Goal: Task Accomplishment & Management: Complete application form

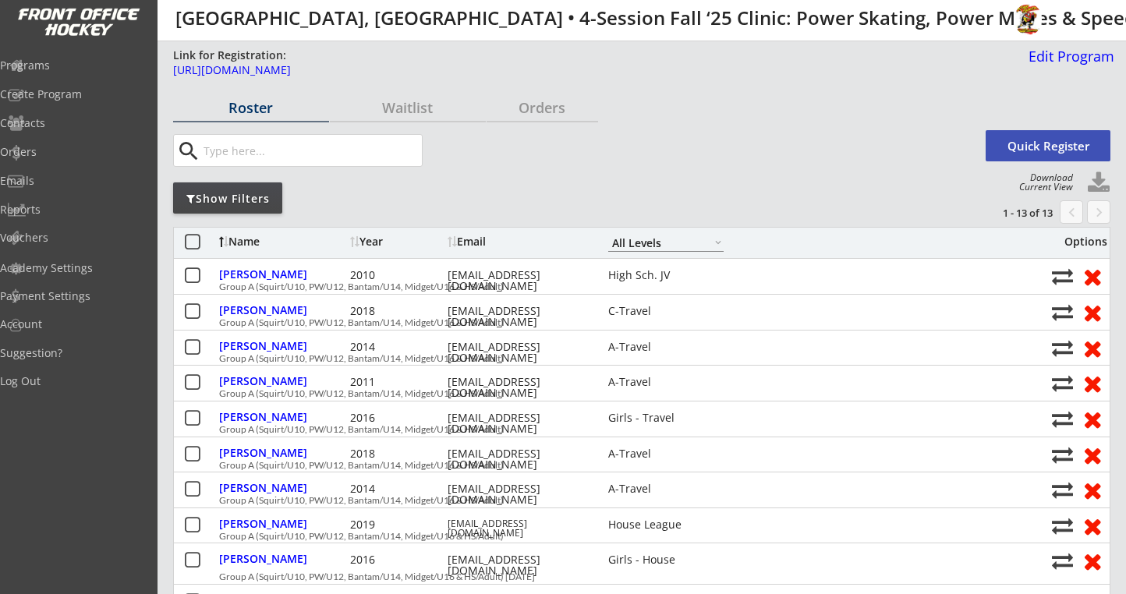
select select ""All Levels""
click at [528, 115] on div "Orders" at bounding box center [543, 108] width 112 height 14
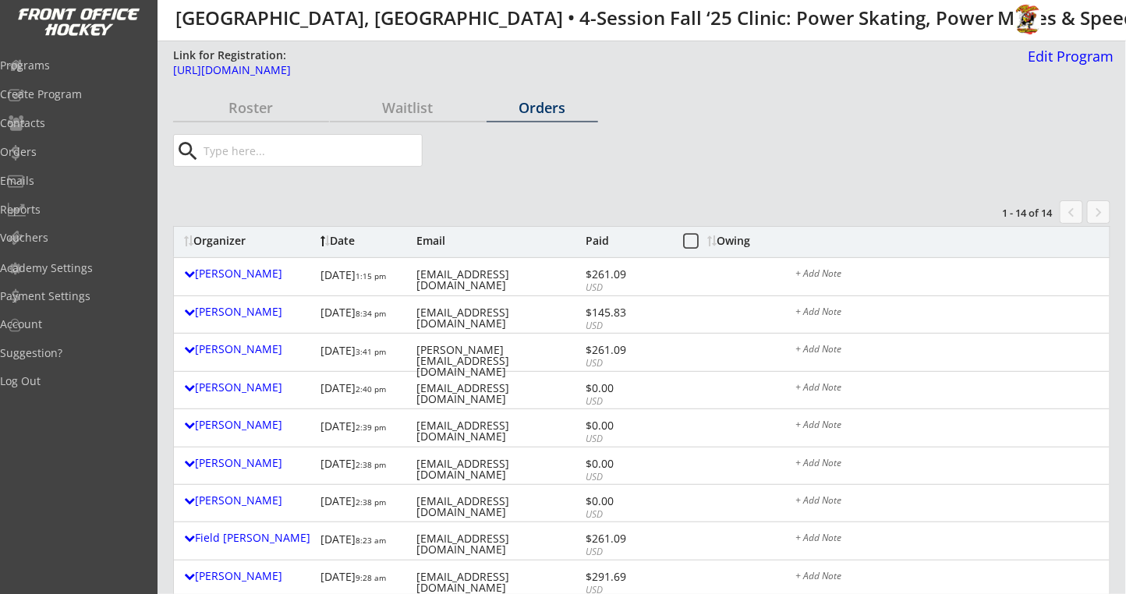
click at [749, 237] on div "Owing" at bounding box center [737, 241] width 59 height 11
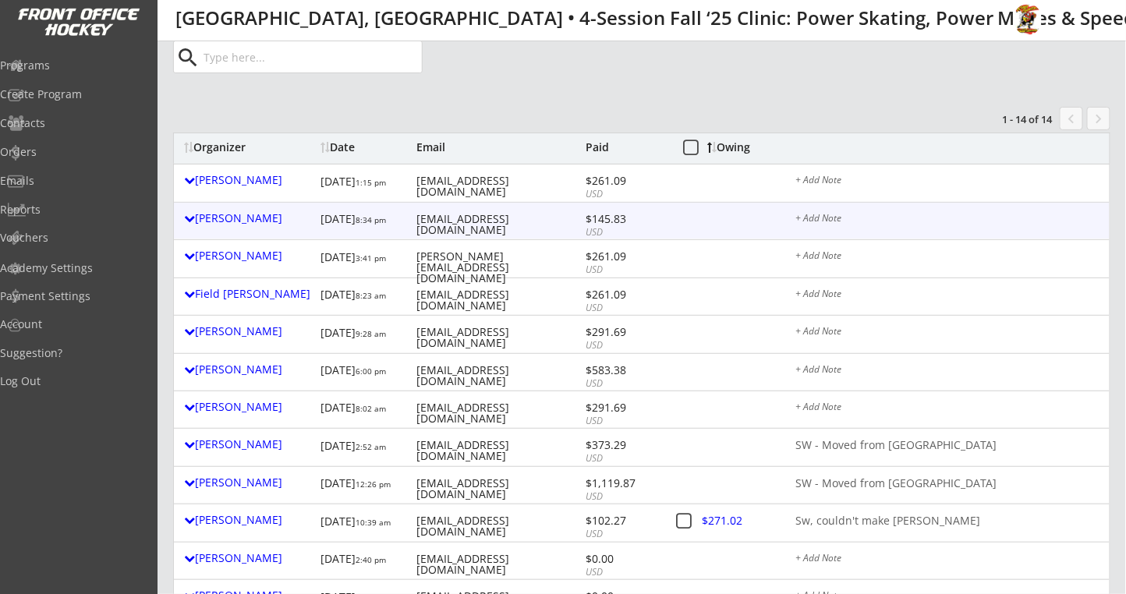
scroll to position [208, 0]
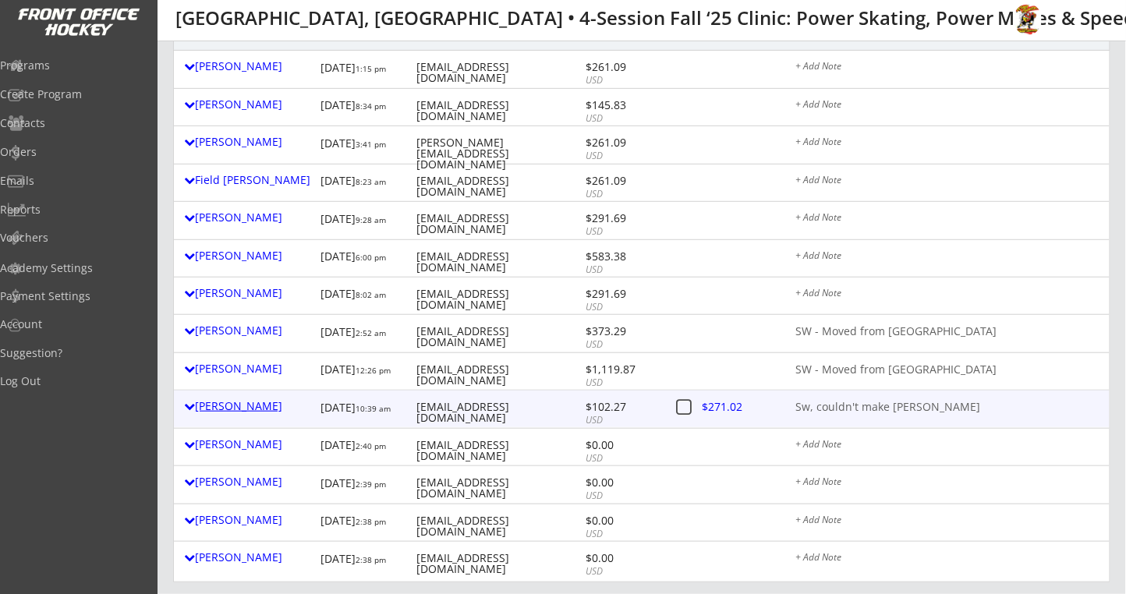
click at [215, 406] on div "[PERSON_NAME]" at bounding box center [248, 406] width 129 height 11
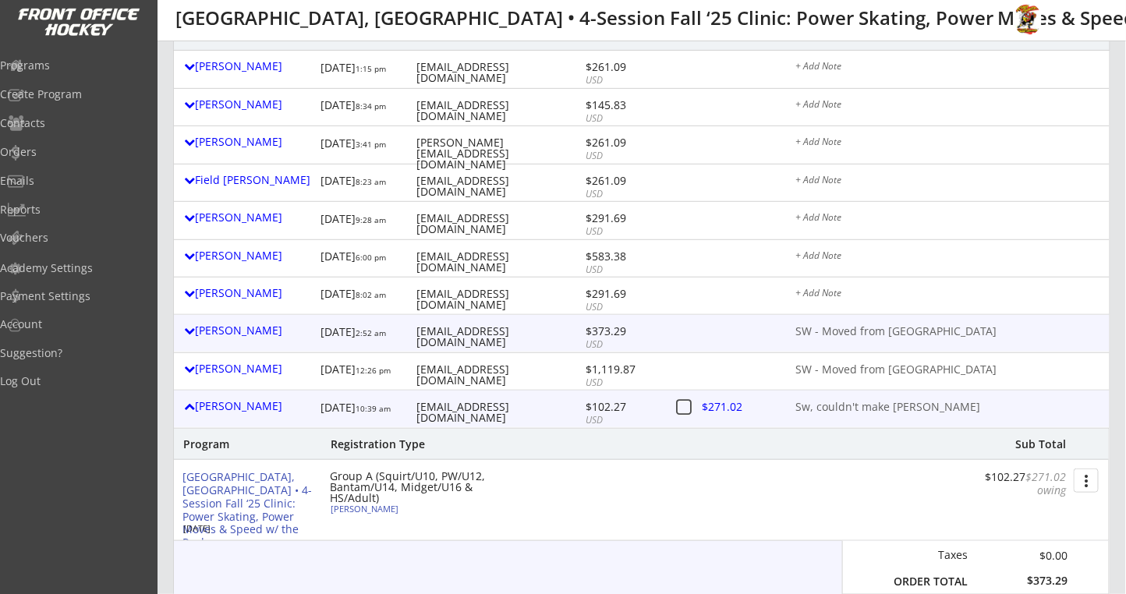
scroll to position [416, 0]
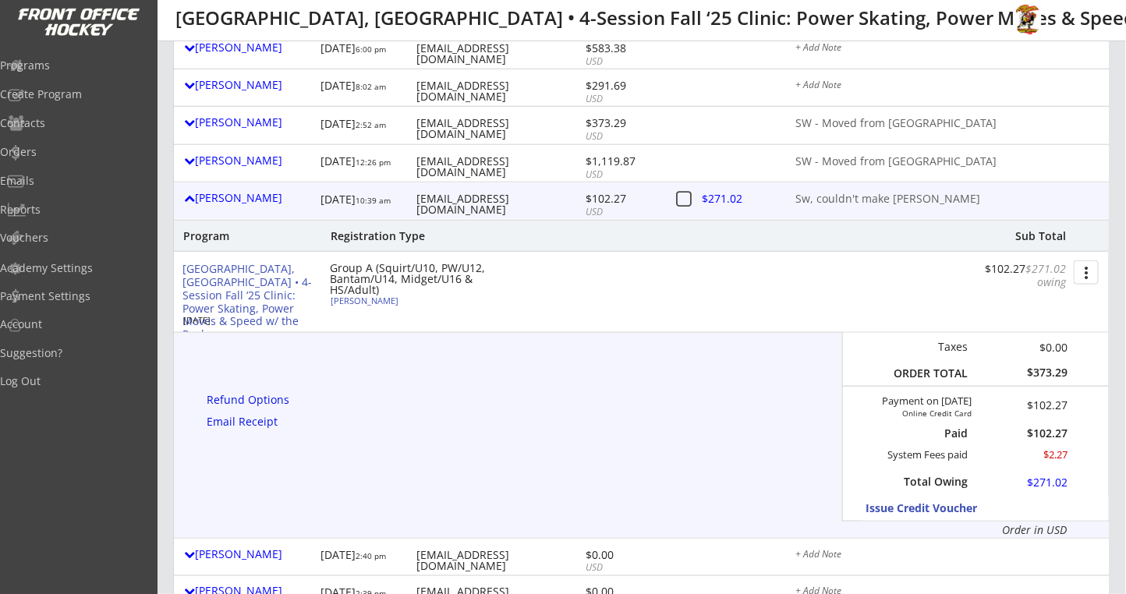
click at [1091, 271] on button "more_vert" at bounding box center [1086, 273] width 25 height 24
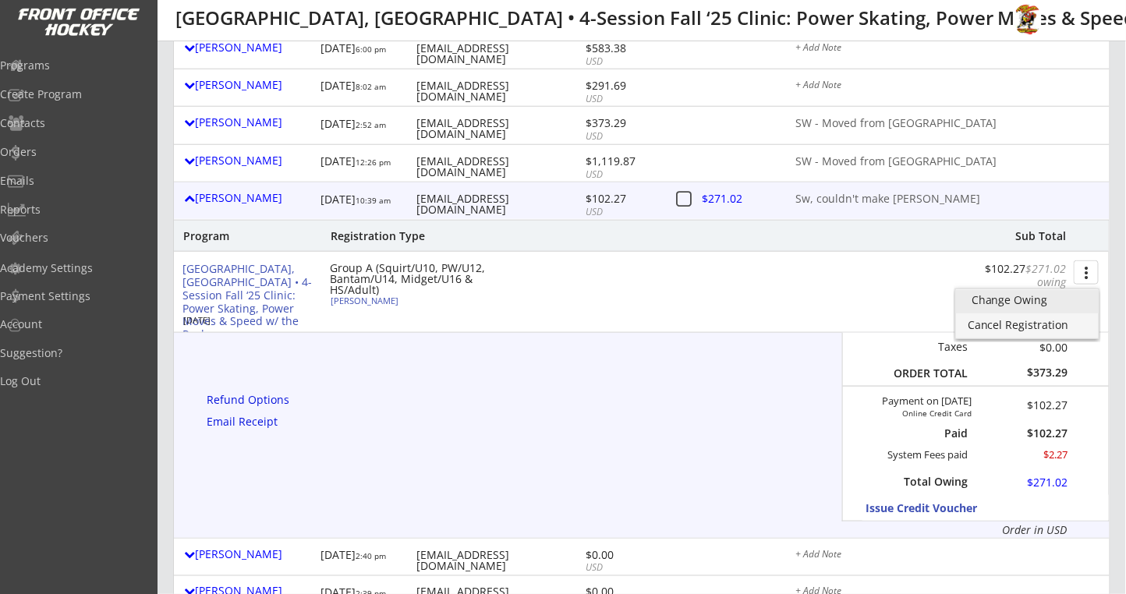
click at [1042, 295] on div "Change Owing" at bounding box center [1028, 300] width 112 height 11
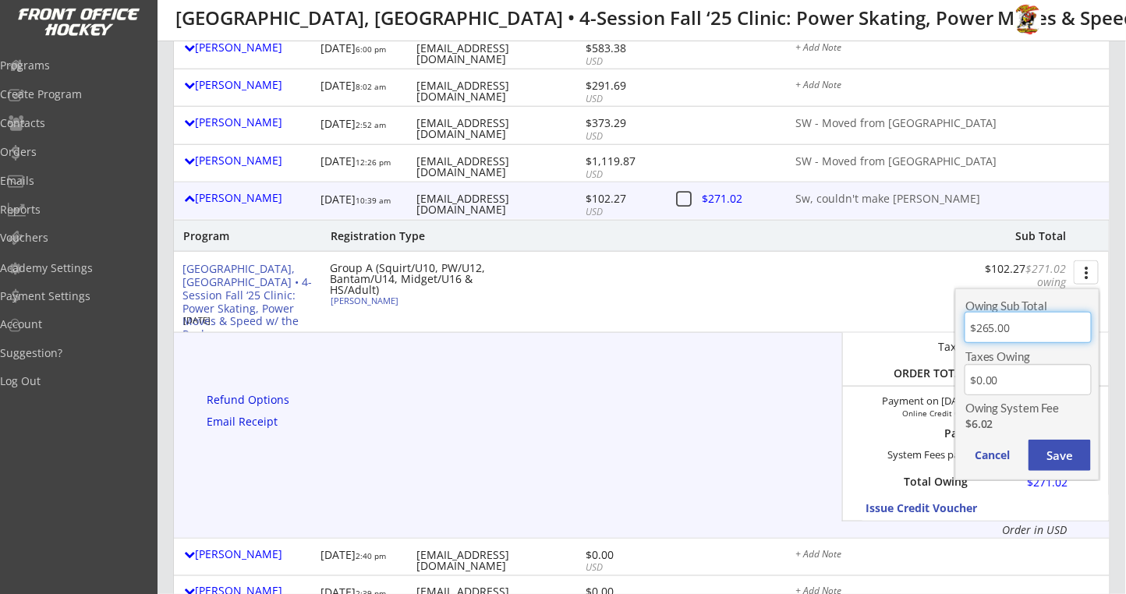
drag, startPoint x: 994, startPoint y: 328, endPoint x: 974, endPoint y: 328, distance: 20.3
click at [974, 328] on input "input" at bounding box center [1028, 327] width 127 height 31
click at [1070, 463] on button "Save" at bounding box center [1060, 455] width 62 height 31
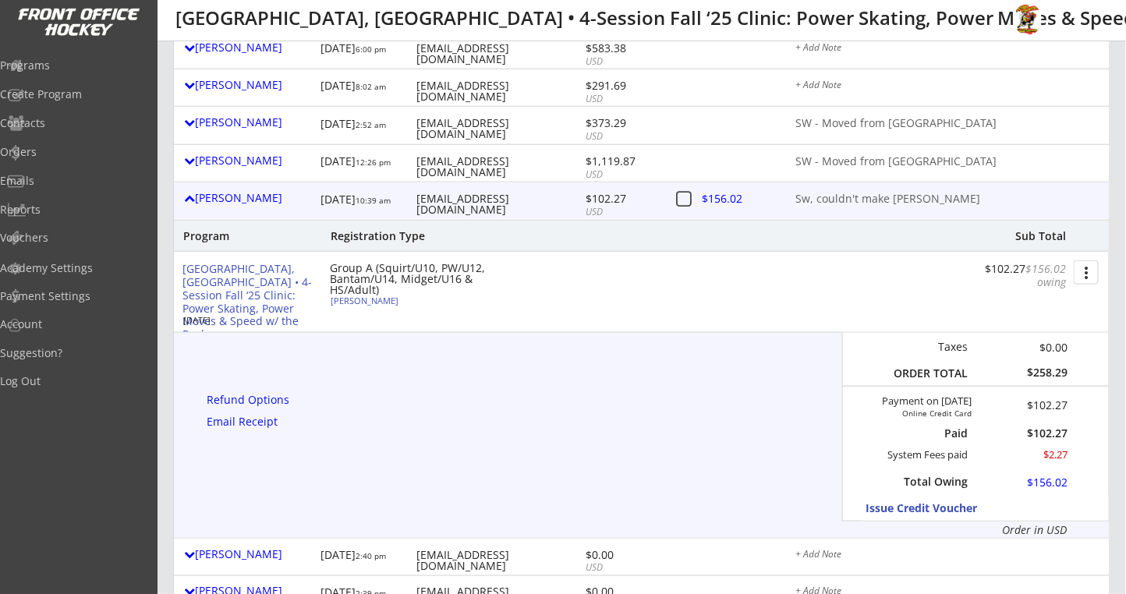
scroll to position [312, 0]
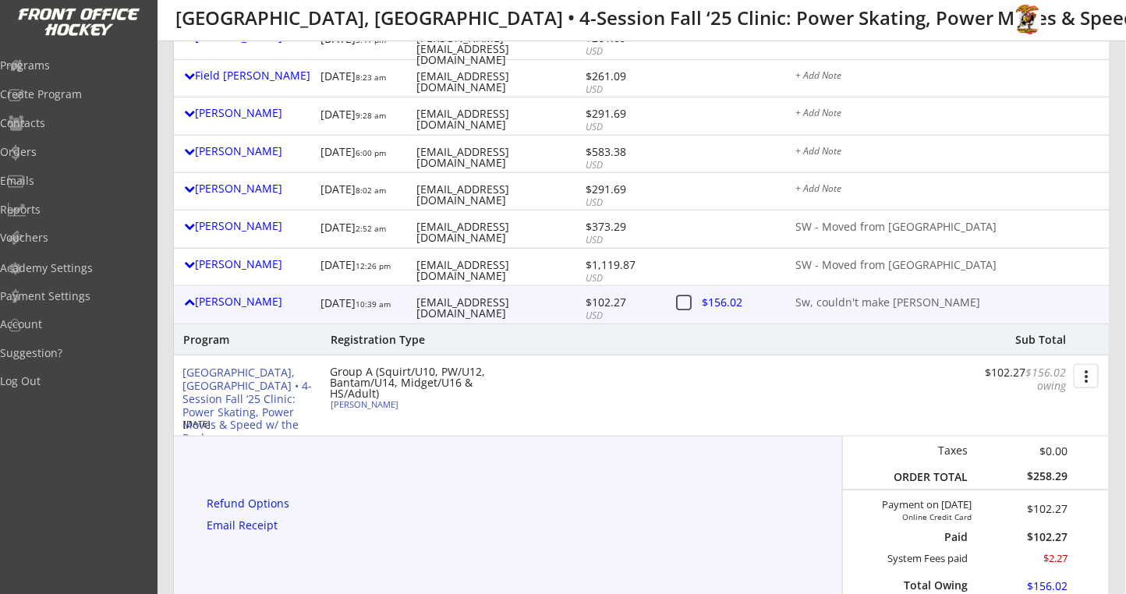
click at [1091, 378] on button "more_vert" at bounding box center [1086, 376] width 25 height 24
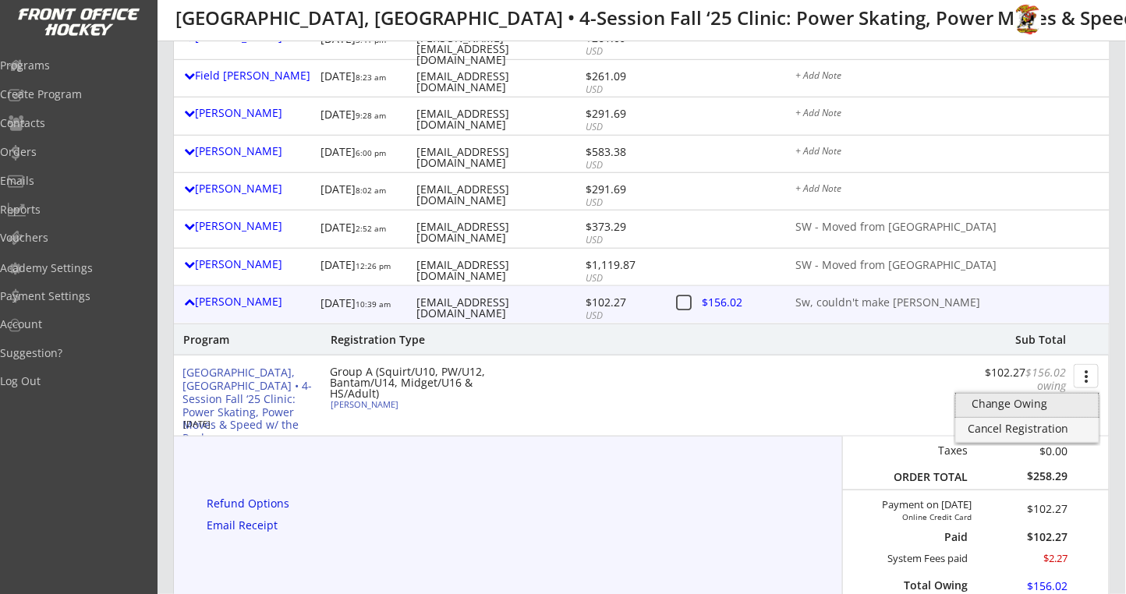
click at [1035, 405] on div "Change Owing" at bounding box center [1028, 404] width 112 height 11
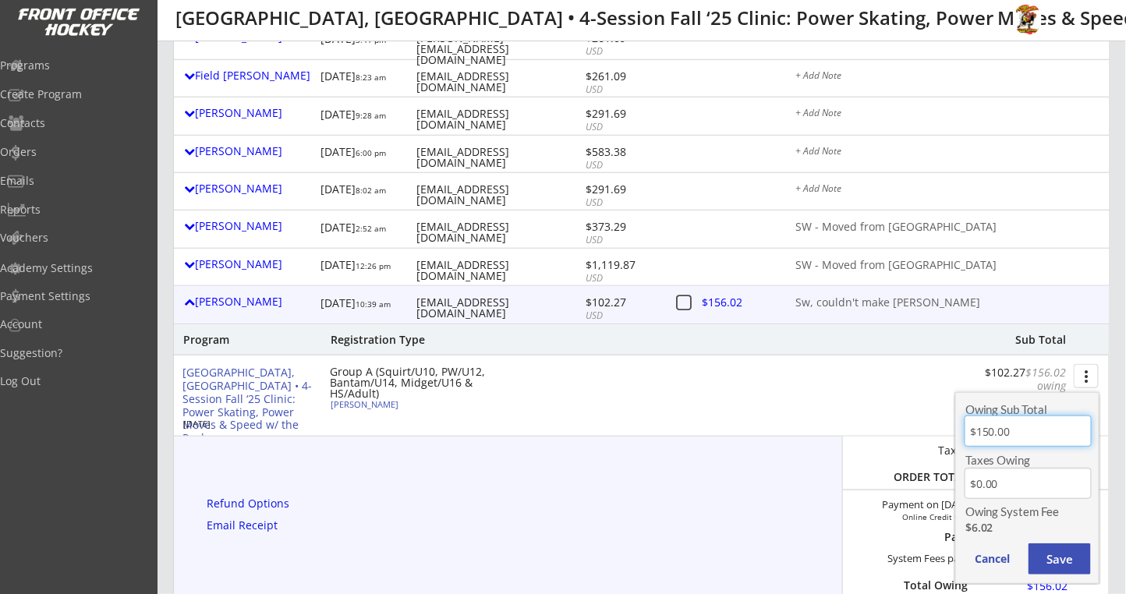
click at [992, 428] on input "input" at bounding box center [1028, 431] width 127 height 31
type input "$155.00"
click at [1056, 550] on button "Save" at bounding box center [1060, 559] width 62 height 31
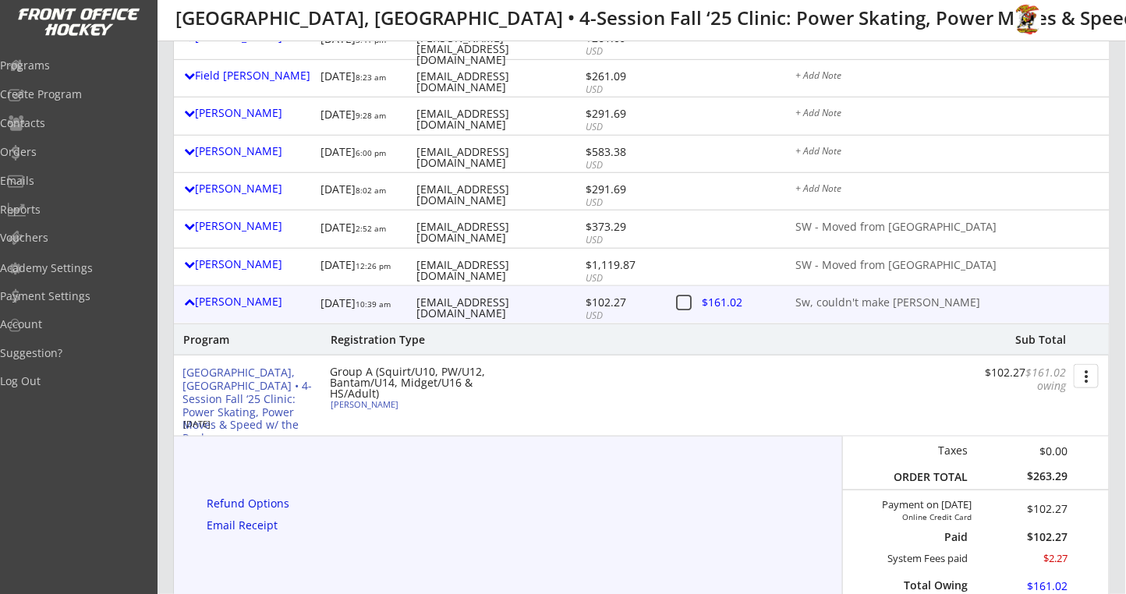
click at [733, 306] on div at bounding box center [735, 306] width 69 height 20
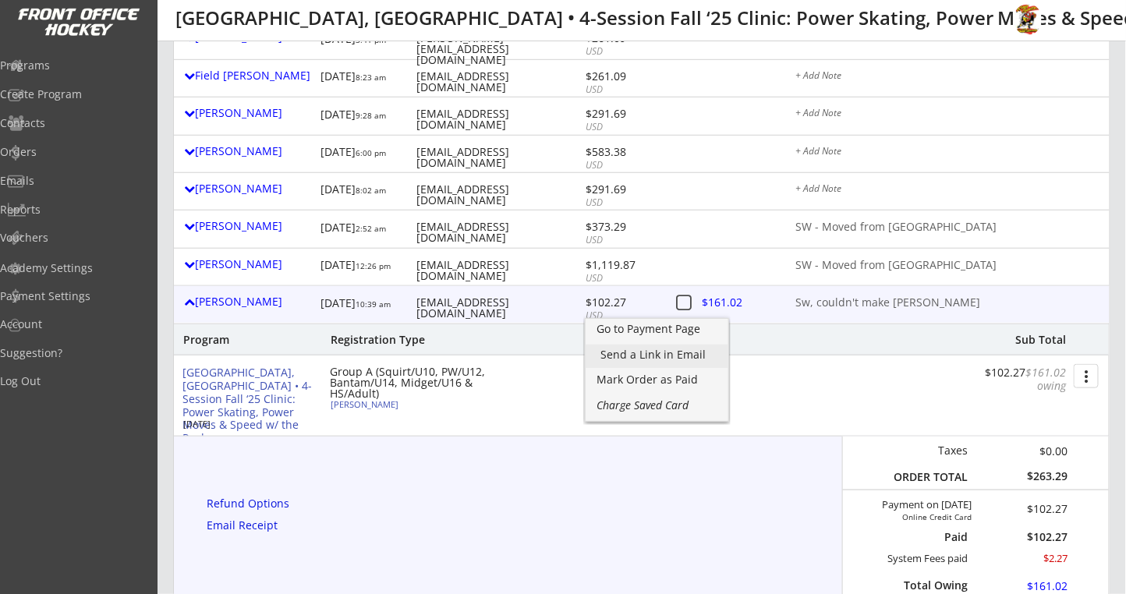
click at [669, 361] on div "Send a Link in Email" at bounding box center [657, 356] width 143 height 23
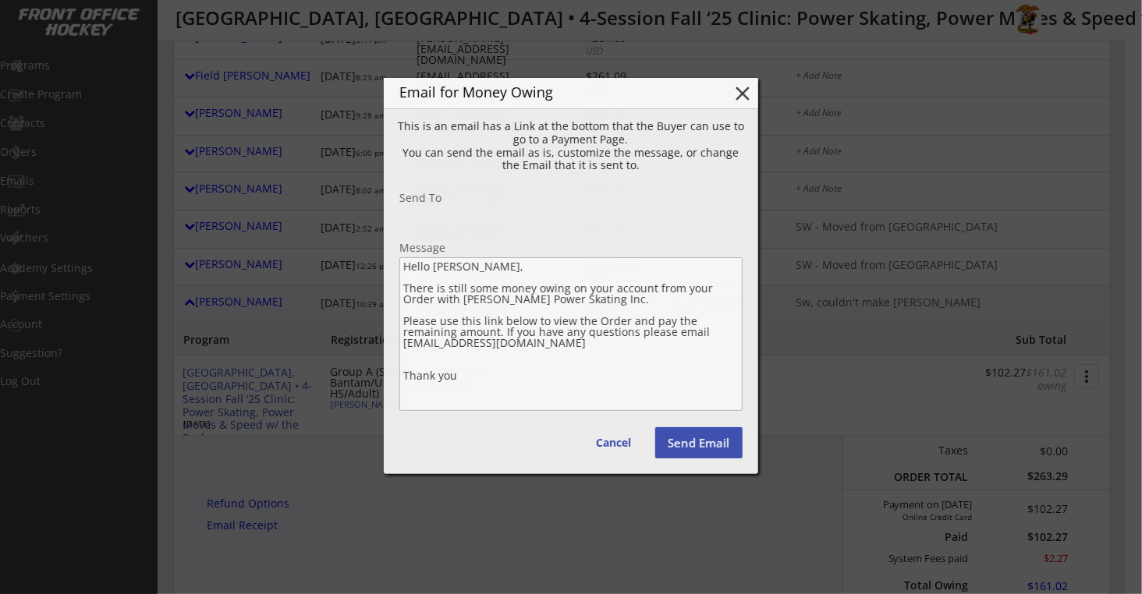
type input "[EMAIL_ADDRESS][DOMAIN_NAME]"
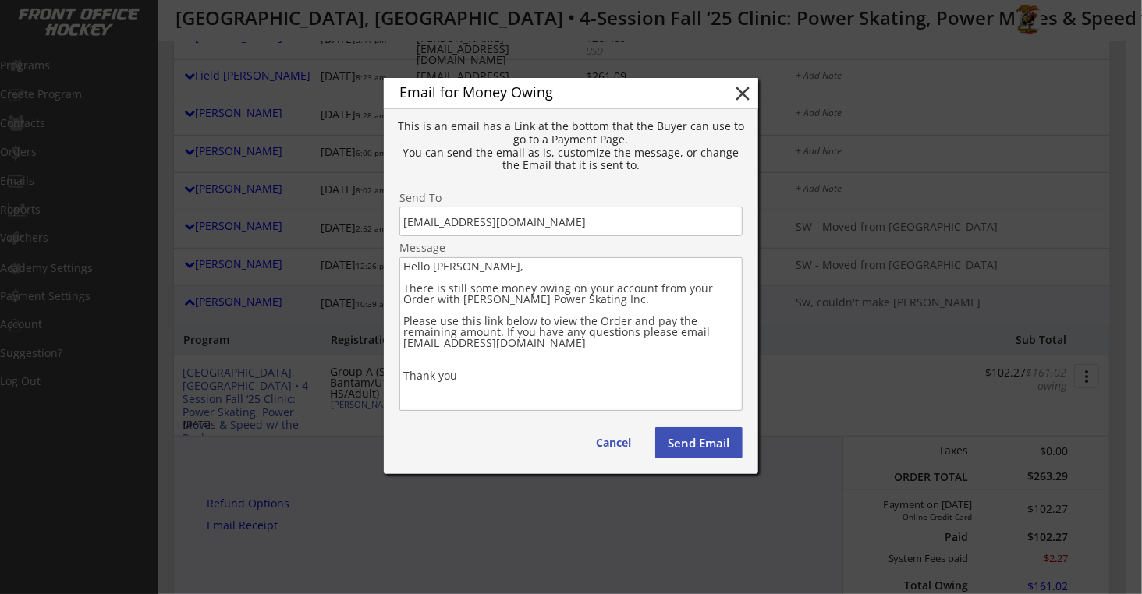
drag, startPoint x: 474, startPoint y: 372, endPoint x: 391, endPoint y: 291, distance: 115.8
click at [391, 291] on div "Email for Money Owing close This is an email has a Link at the bottom that the …" at bounding box center [571, 276] width 374 height 396
paste textarea "Lo ips dolorsi ametcon ad elitse doe te inc ut lab Etdolore Magna Aliquae Admin…"
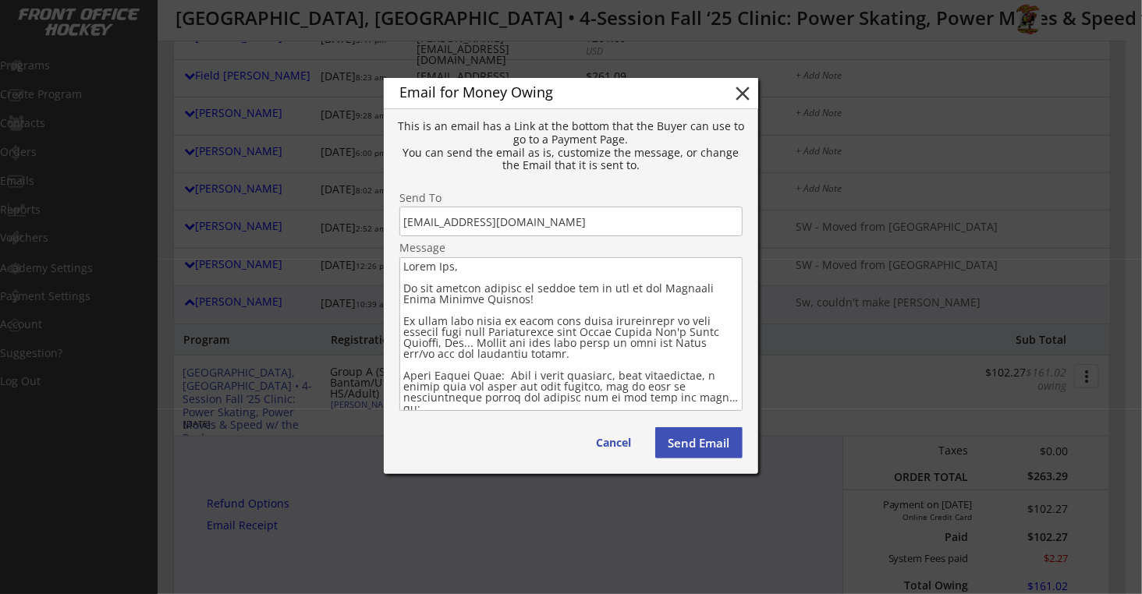
click at [520, 300] on textarea at bounding box center [570, 334] width 343 height 154
type textarea "Lorem Ips, Do sit ametcon adipisc el seddoe tem in utl et dol Magnaali Enima Mi…"
click at [700, 441] on button "Send Email" at bounding box center [698, 442] width 87 height 31
type textarea "Hello , There is still some money owing on your account from your Order with . …"
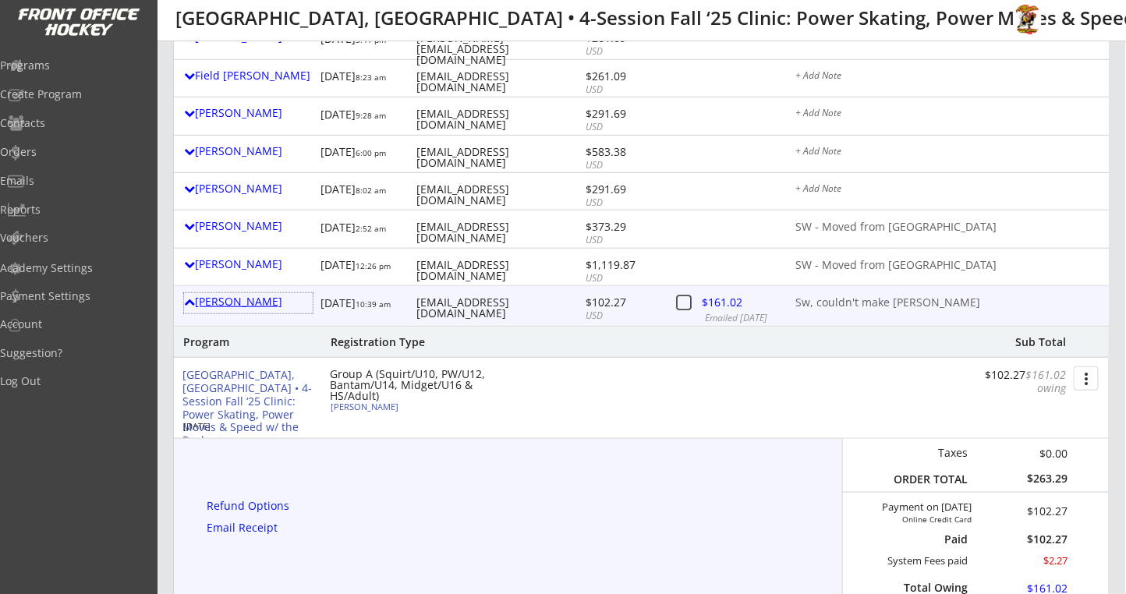
click at [249, 310] on div "[PERSON_NAME]" at bounding box center [248, 303] width 129 height 20
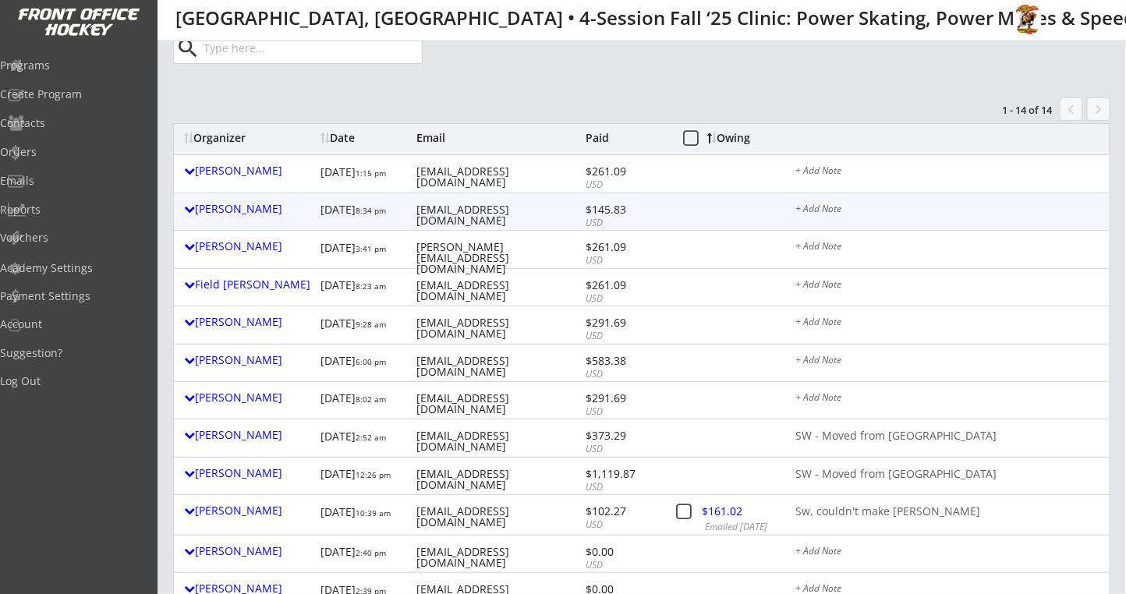
scroll to position [208, 0]
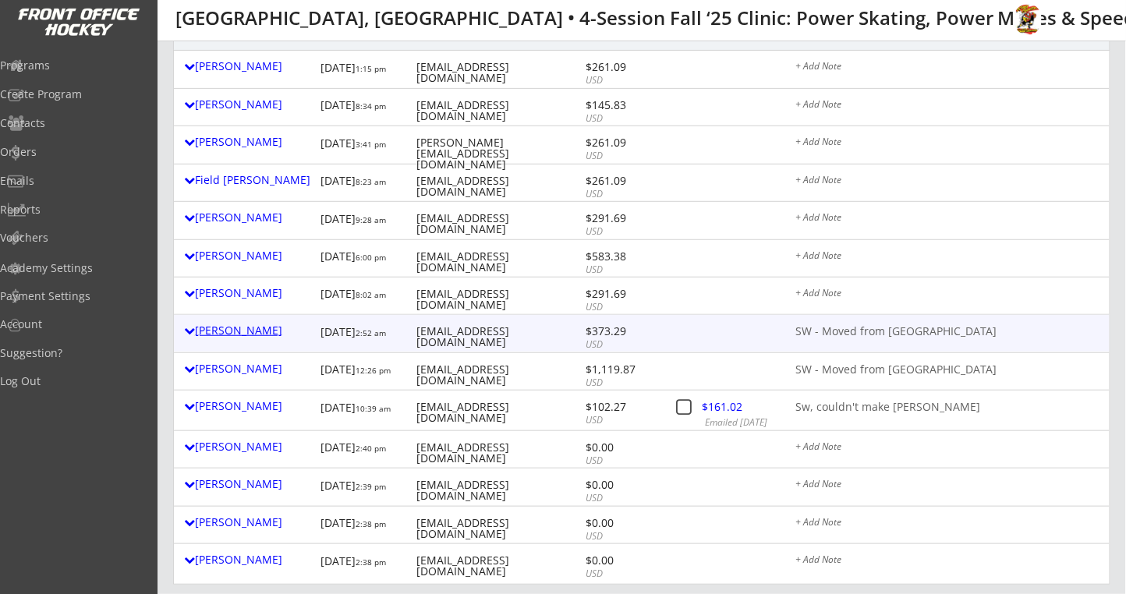
click at [256, 332] on div "[PERSON_NAME]" at bounding box center [248, 330] width 129 height 11
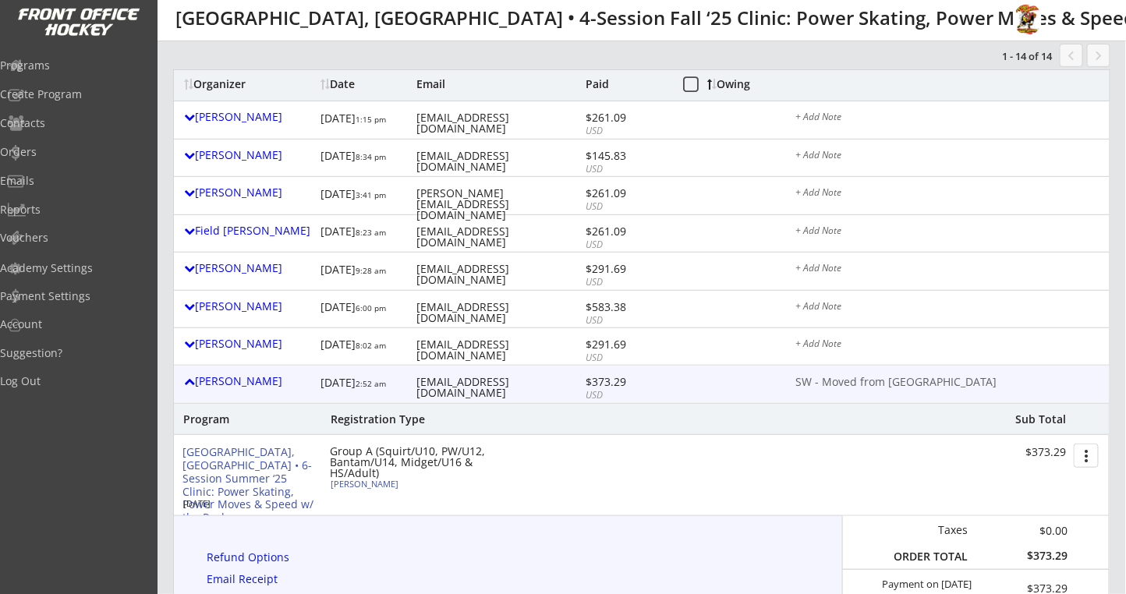
scroll to position [104, 0]
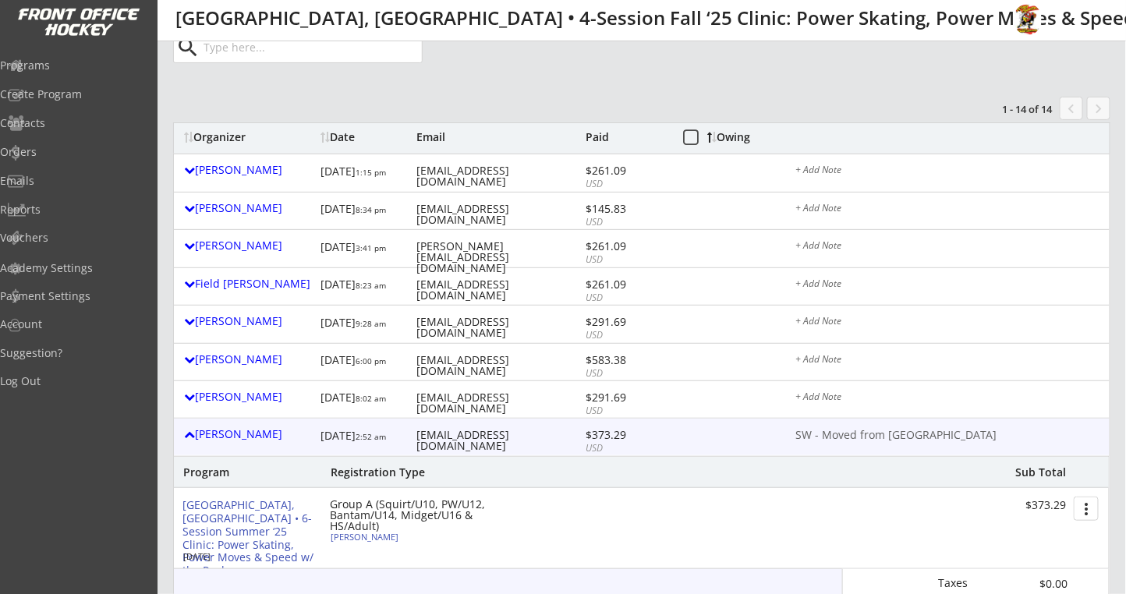
click at [224, 424] on div "[PERSON_NAME] [DATE] 2:52 am [EMAIL_ADDRESS][DOMAIN_NAME] $373.29 USD SW - Move…" at bounding box center [642, 437] width 936 height 37
click at [256, 430] on div "[PERSON_NAME]" at bounding box center [248, 434] width 129 height 11
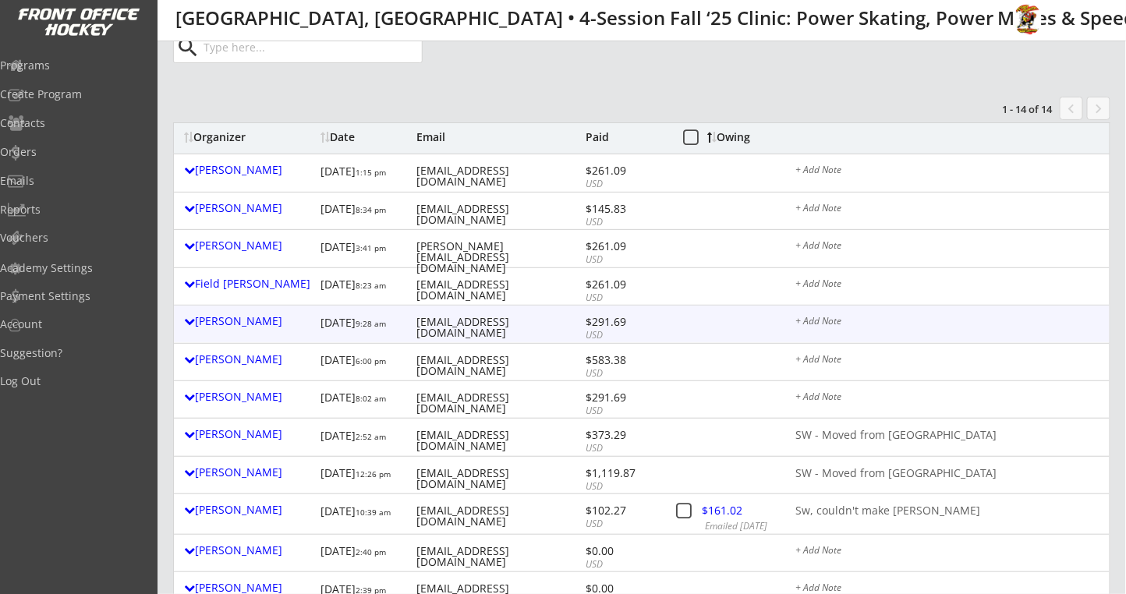
scroll to position [0, 0]
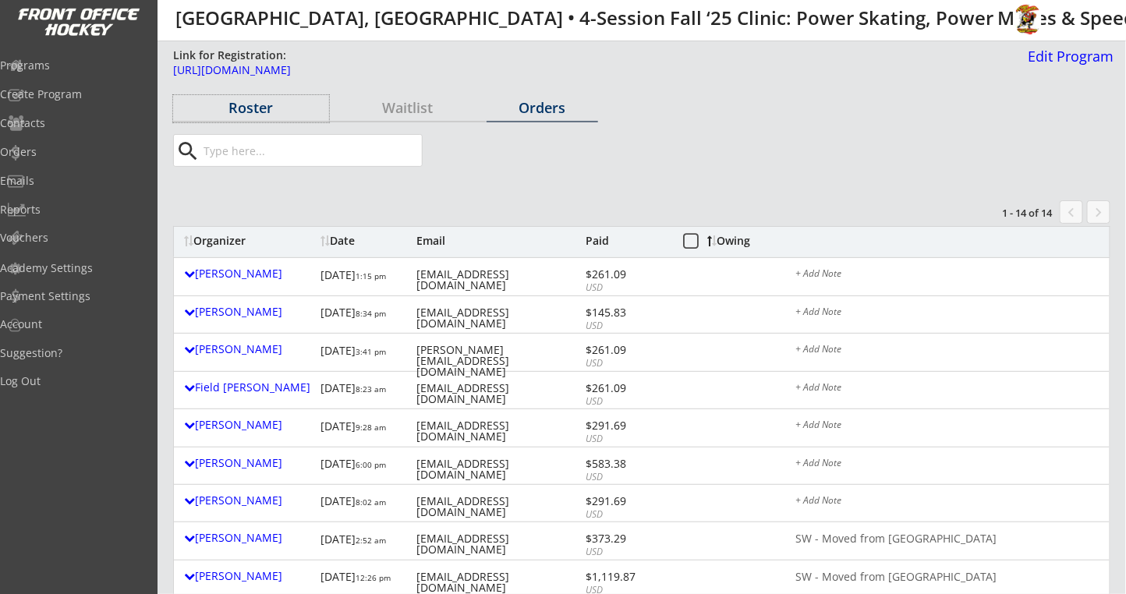
click at [242, 114] on div "Roster" at bounding box center [251, 108] width 156 height 14
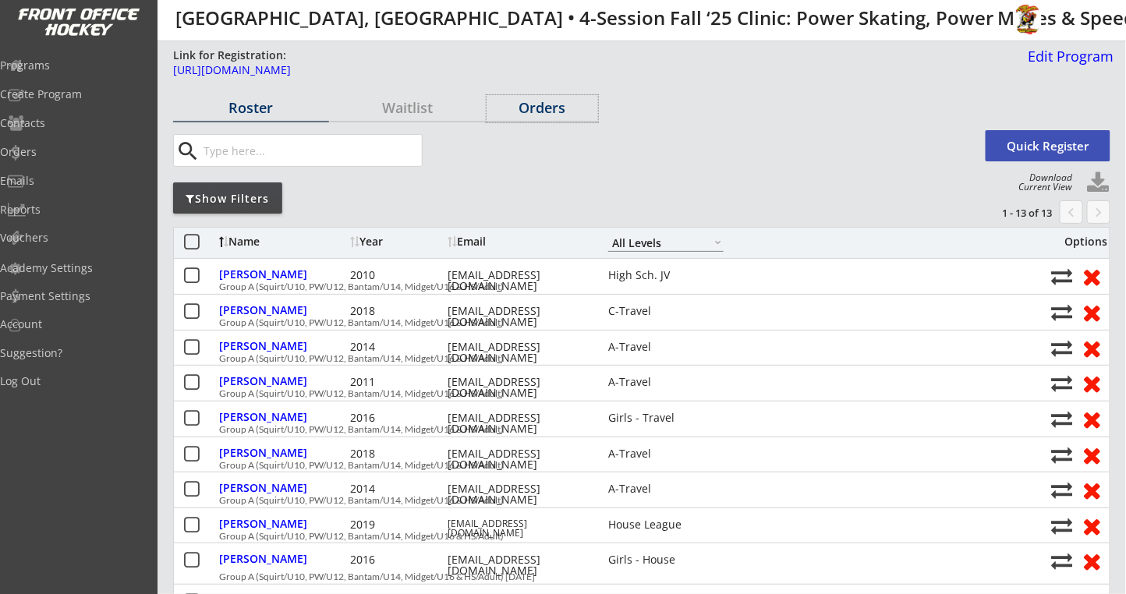
click at [542, 110] on div "Orders" at bounding box center [543, 108] width 112 height 14
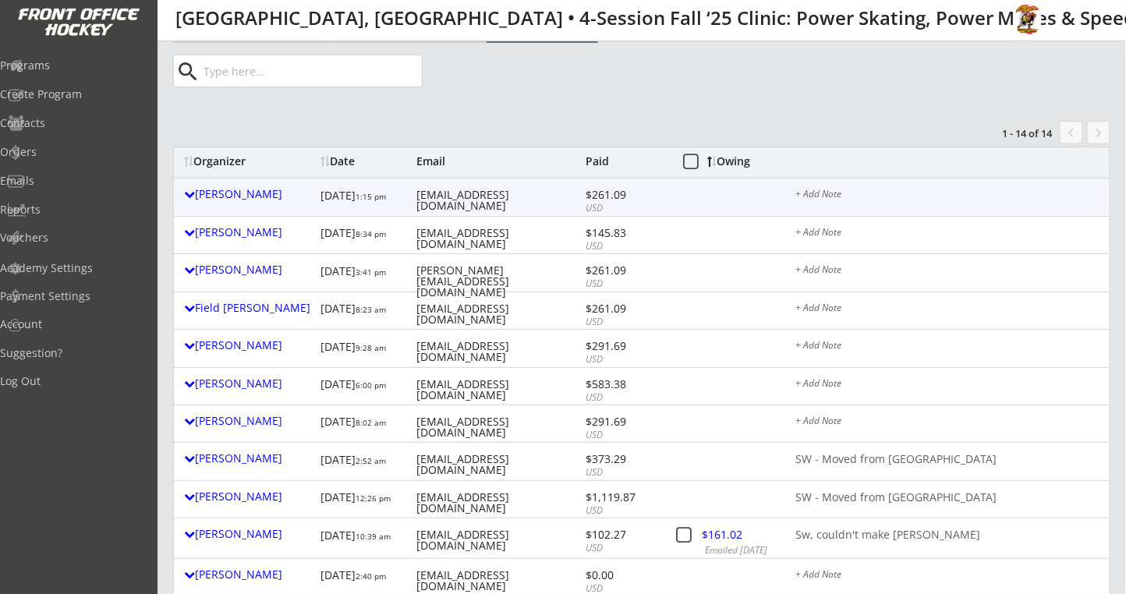
scroll to position [104, 0]
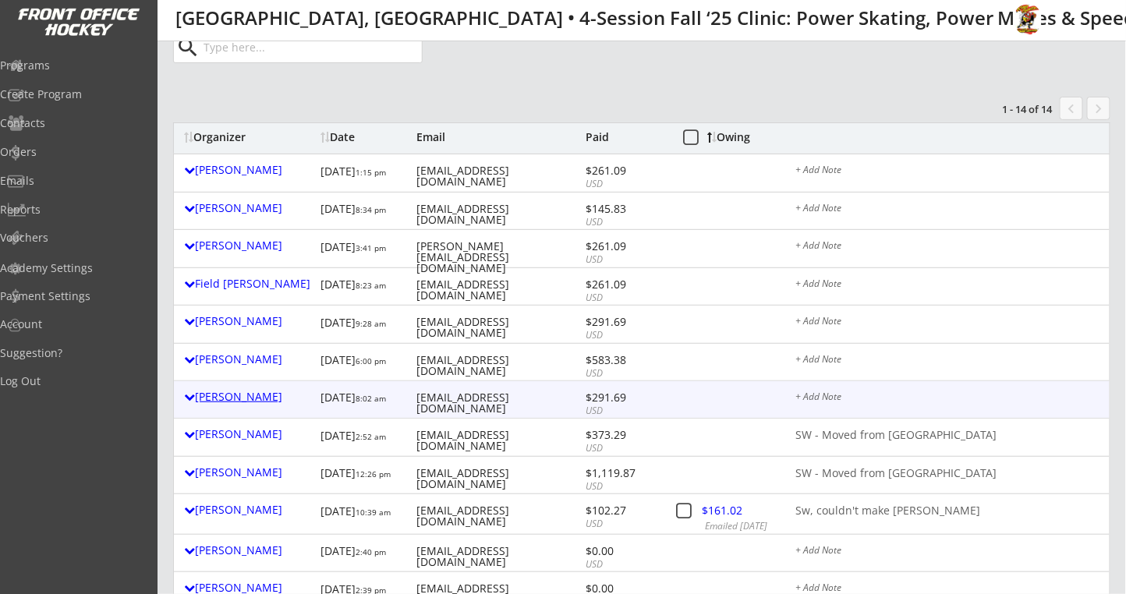
click at [257, 400] on div "[PERSON_NAME]" at bounding box center [248, 397] width 129 height 11
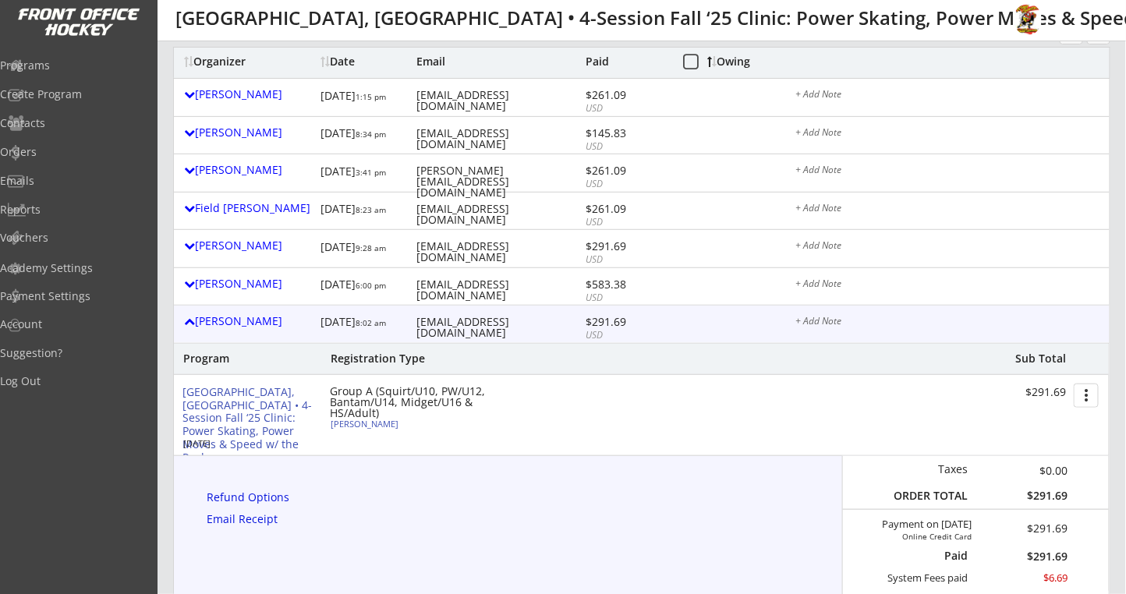
scroll to position [208, 0]
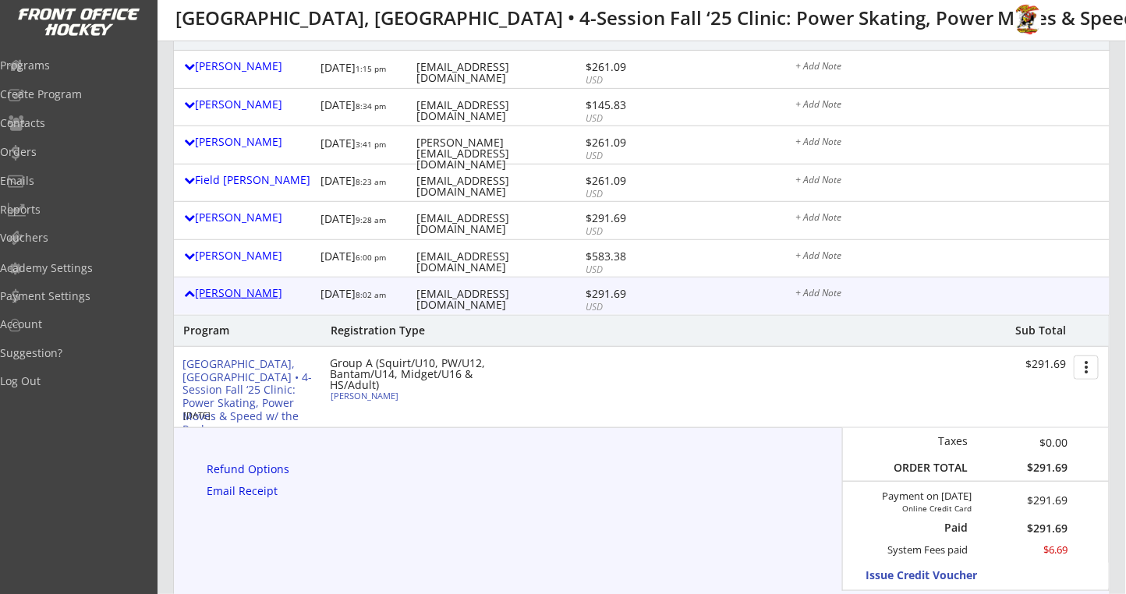
click at [242, 296] on div "[PERSON_NAME]" at bounding box center [248, 293] width 129 height 11
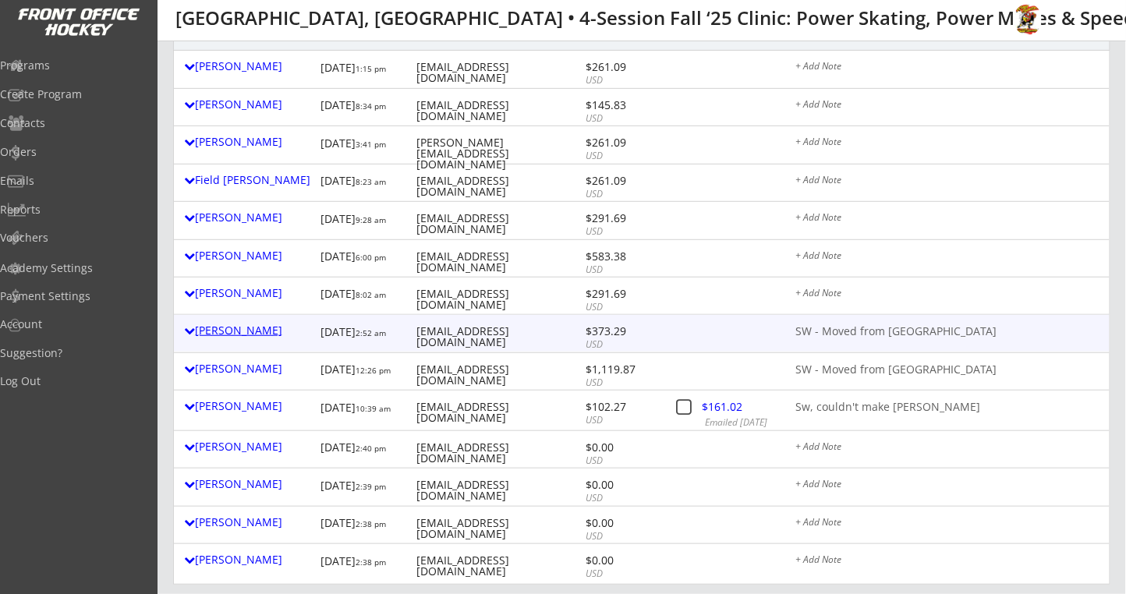
click at [253, 333] on div "[PERSON_NAME]" at bounding box center [248, 330] width 129 height 11
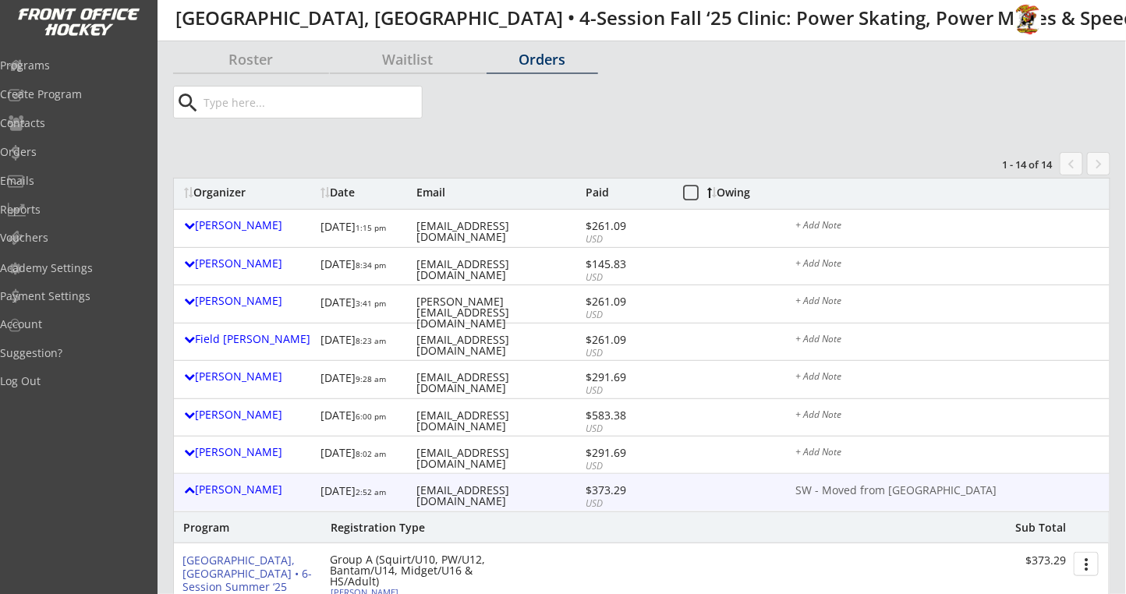
scroll to position [0, 0]
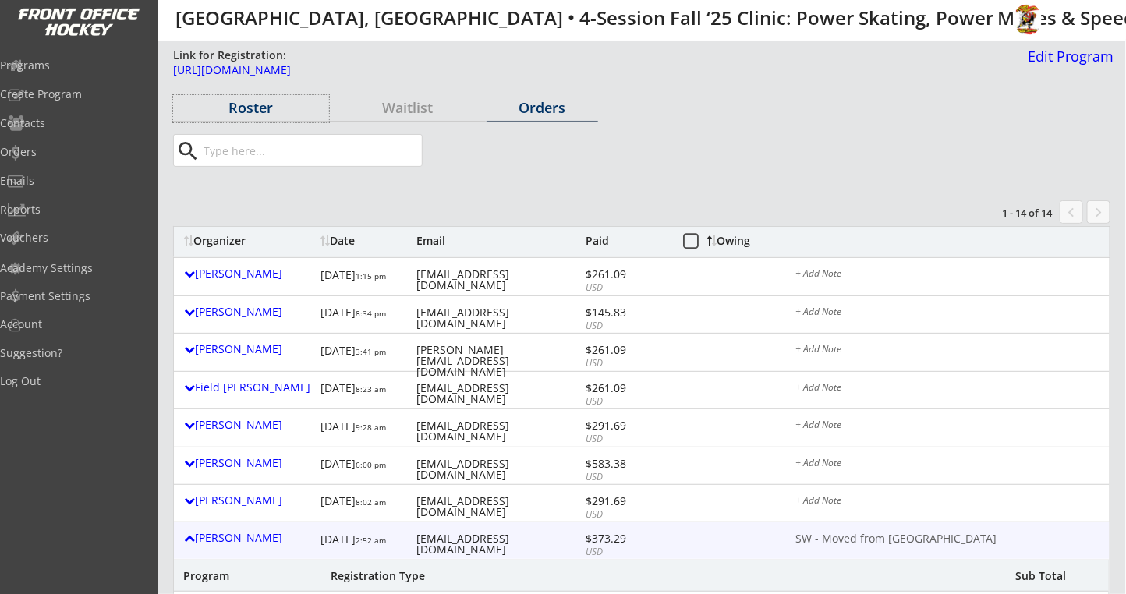
click at [282, 112] on div "Roster" at bounding box center [251, 108] width 156 height 14
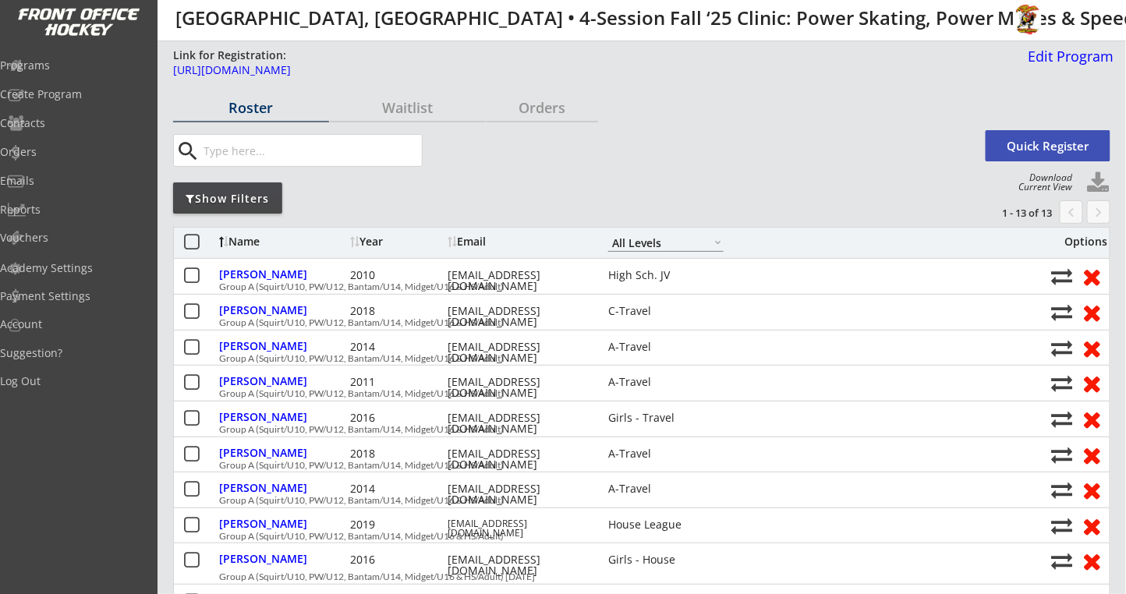
click at [1043, 140] on button "Quick Register" at bounding box center [1048, 145] width 125 height 31
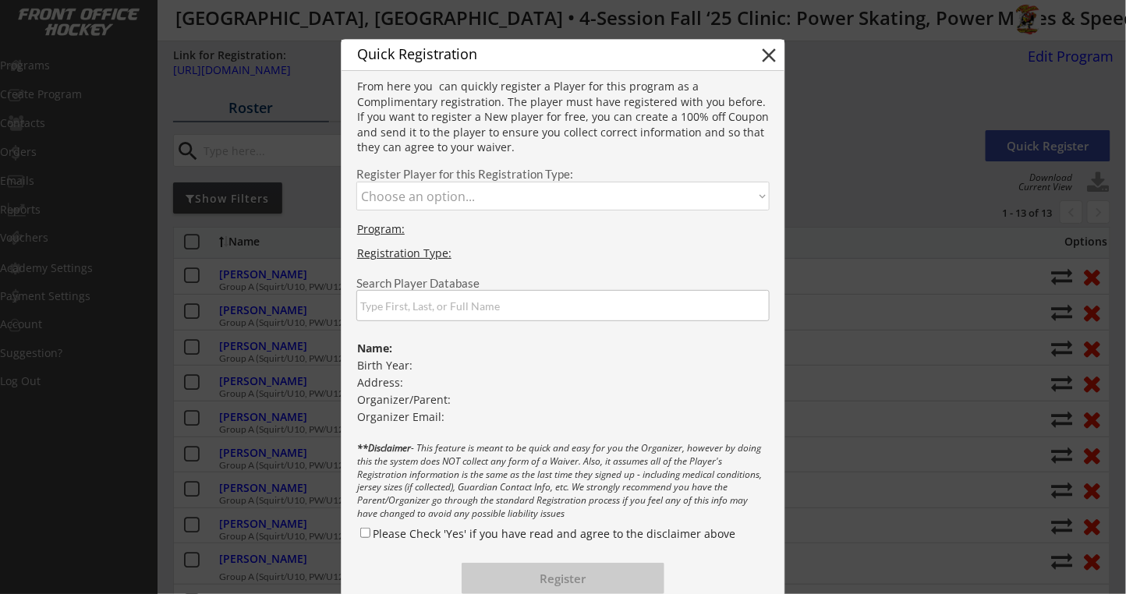
click at [453, 195] on select "Choose an option... Group A (Squirt/U10, PW/U12, Bantam/U14, Midget/U16 & HS/Ad…" at bounding box center [563, 196] width 413 height 29
select select ""1348695171700984260__LOOKUP__1753749403995x743617892394532200""
click at [357, 182] on select "Choose an option... Group A (Squirt/U10, PW/U12, Bantam/U14, Midget/U16 & HS/Ad…" at bounding box center [563, 196] width 413 height 29
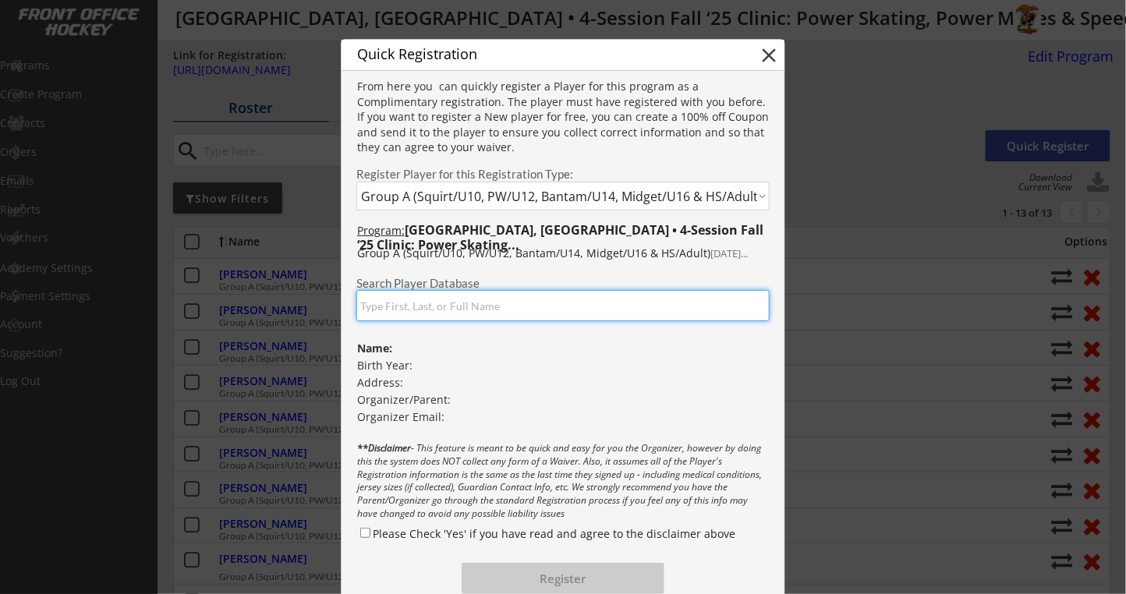
click at [412, 317] on input "input" at bounding box center [563, 305] width 413 height 31
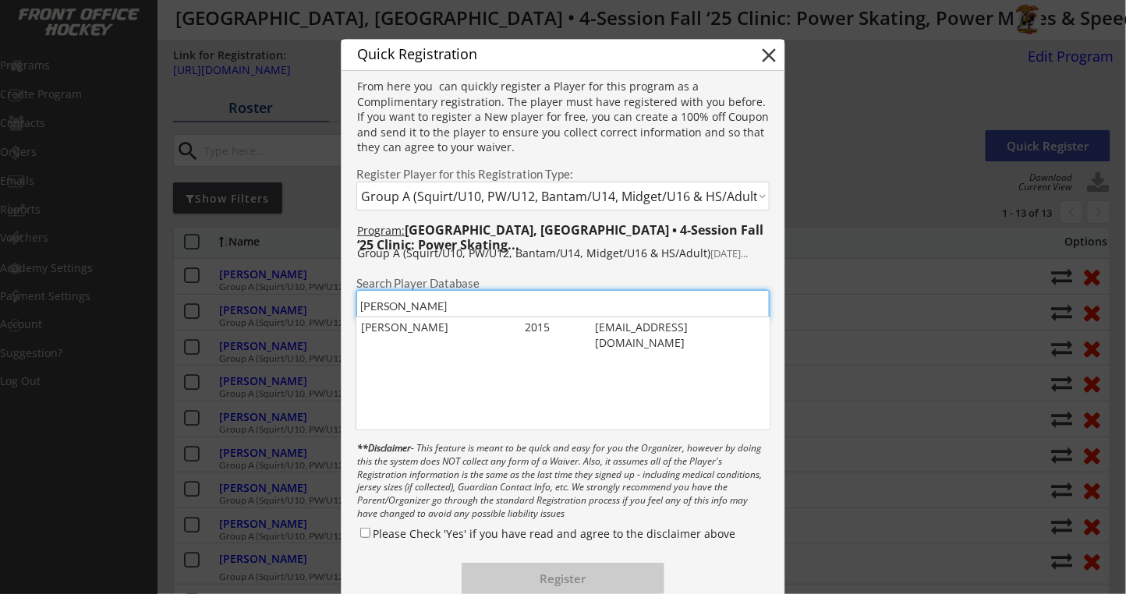
type input "[PERSON_NAME]"
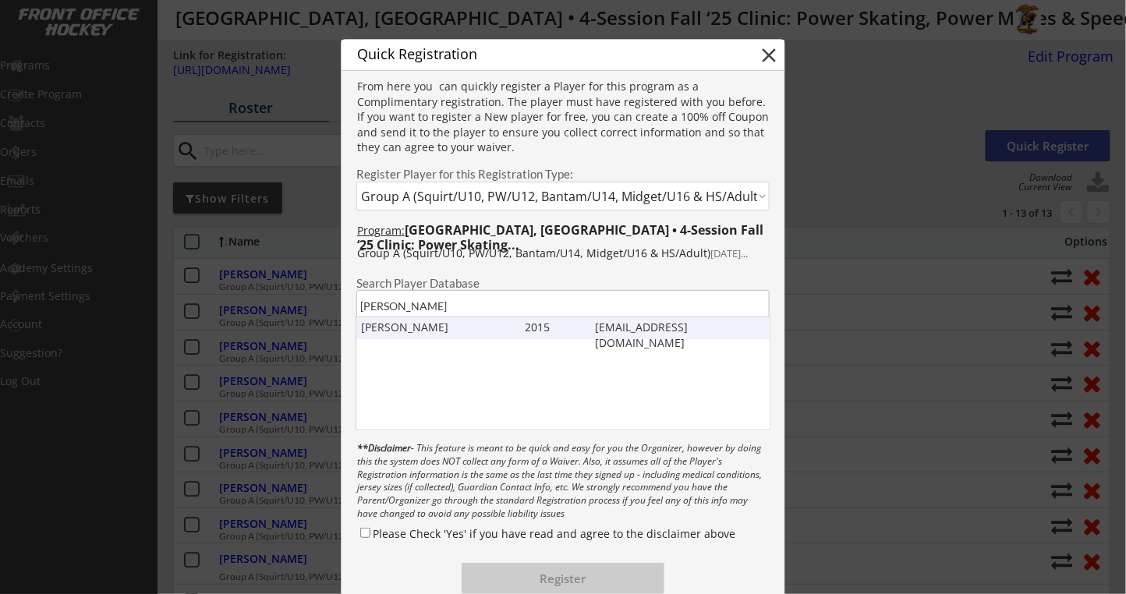
click at [383, 329] on div "[PERSON_NAME]" at bounding box center [439, 328] width 157 height 16
click at [383, 329] on div "Program: [GEOGRAPHIC_DATA], [GEOGRAPHIC_DATA] • 4-Session Fall ‘25 Clinic: Powe…" at bounding box center [563, 431] width 443 height 437
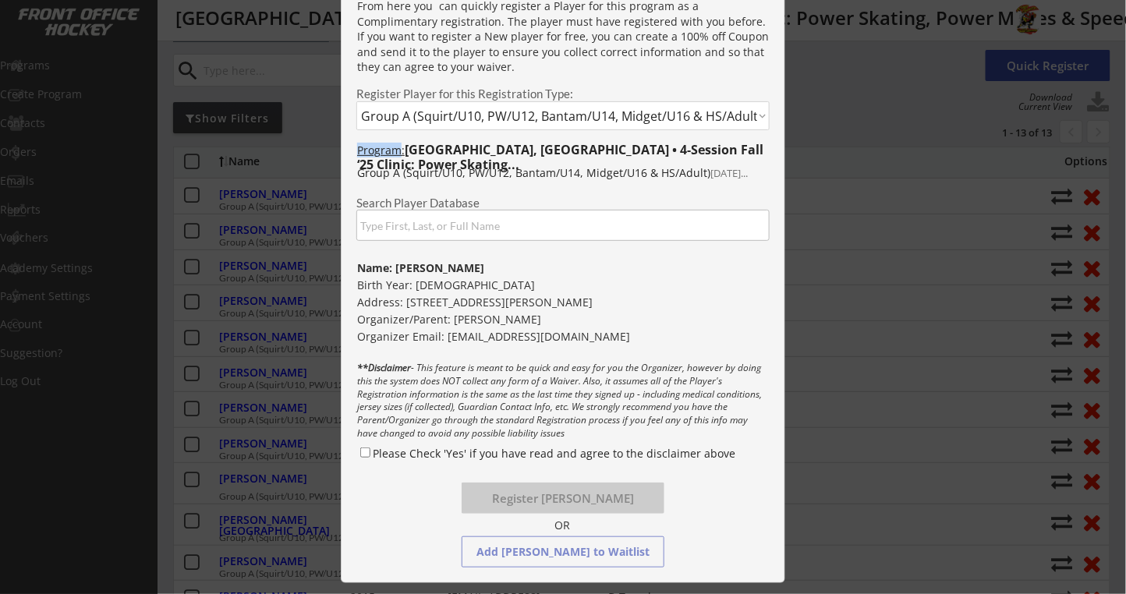
scroll to position [104, 0]
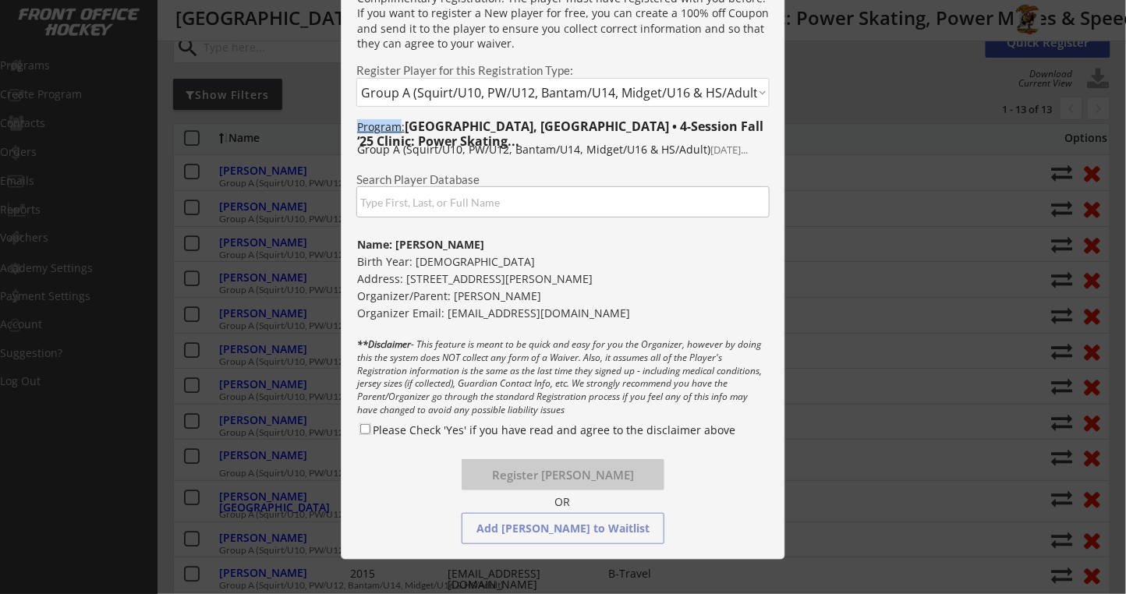
click at [365, 427] on input "Please Check 'Yes' if you have read and agree to the disclaimer above" at bounding box center [365, 429] width 10 height 10
checkbox input "true"
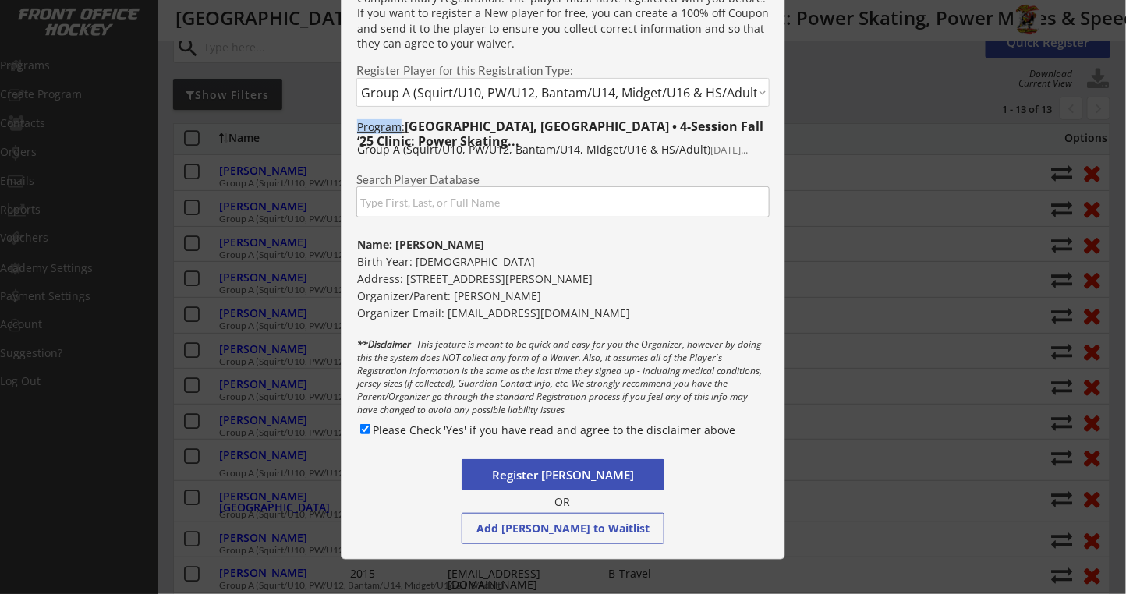
click at [543, 477] on button "Register [PERSON_NAME]" at bounding box center [563, 474] width 203 height 31
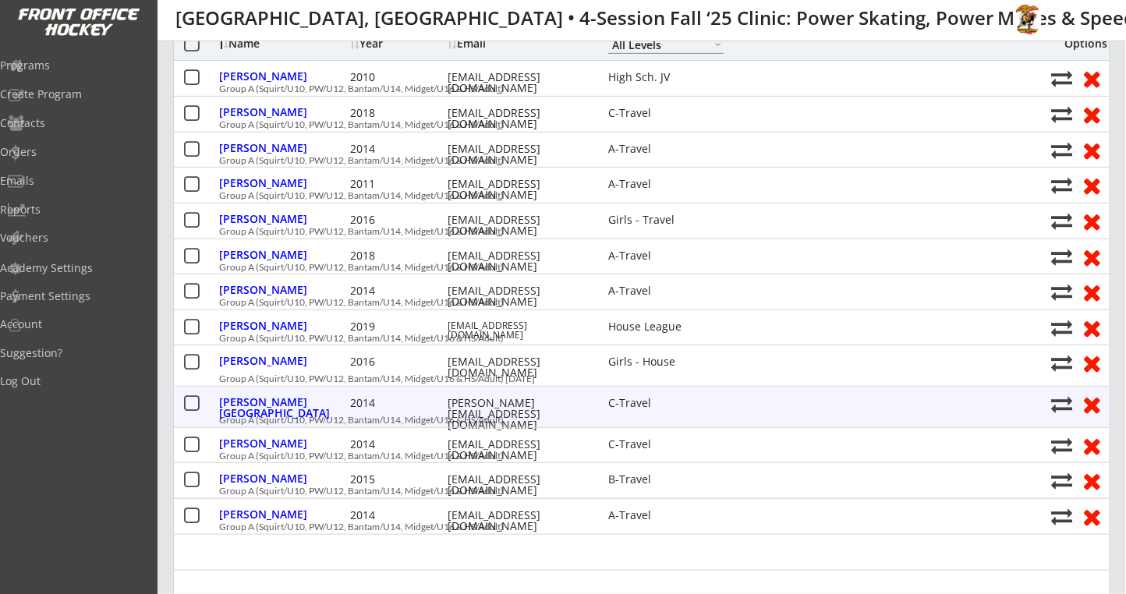
scroll to position [0, 0]
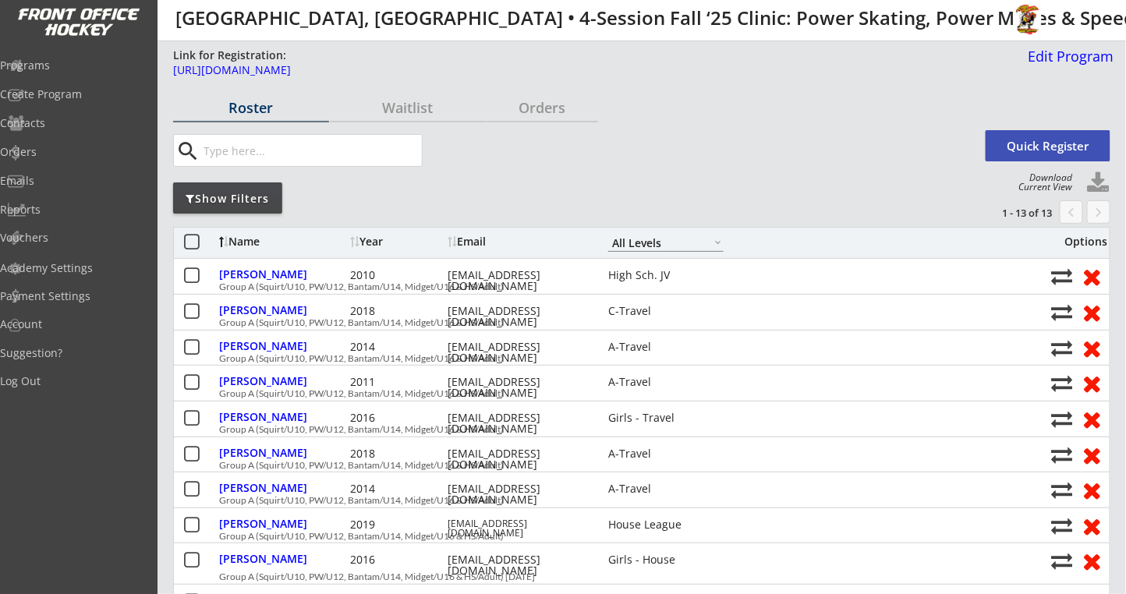
click at [263, 115] on div "Roster" at bounding box center [251, 108] width 156 height 14
click at [1039, 143] on button "Quick Register" at bounding box center [1048, 145] width 125 height 31
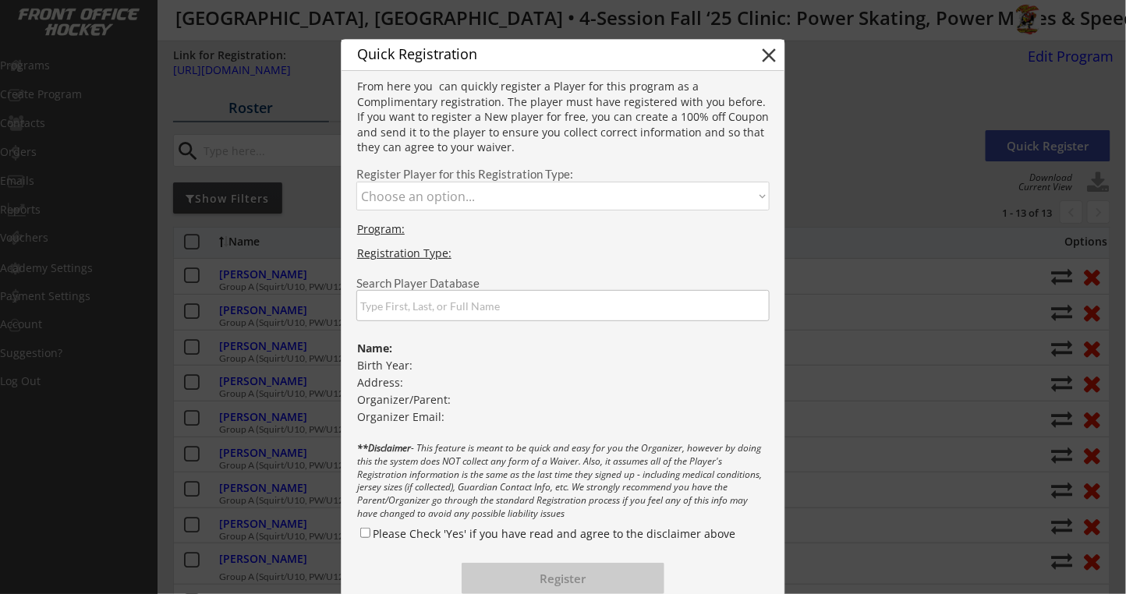
click at [503, 200] on select "Choose an option... Group A (Squirt/U10, PW/U12, Bantam/U14, Midget/U16 & HS/Ad…" at bounding box center [563, 196] width 413 height 29
click at [828, 118] on div at bounding box center [563, 297] width 1126 height 594
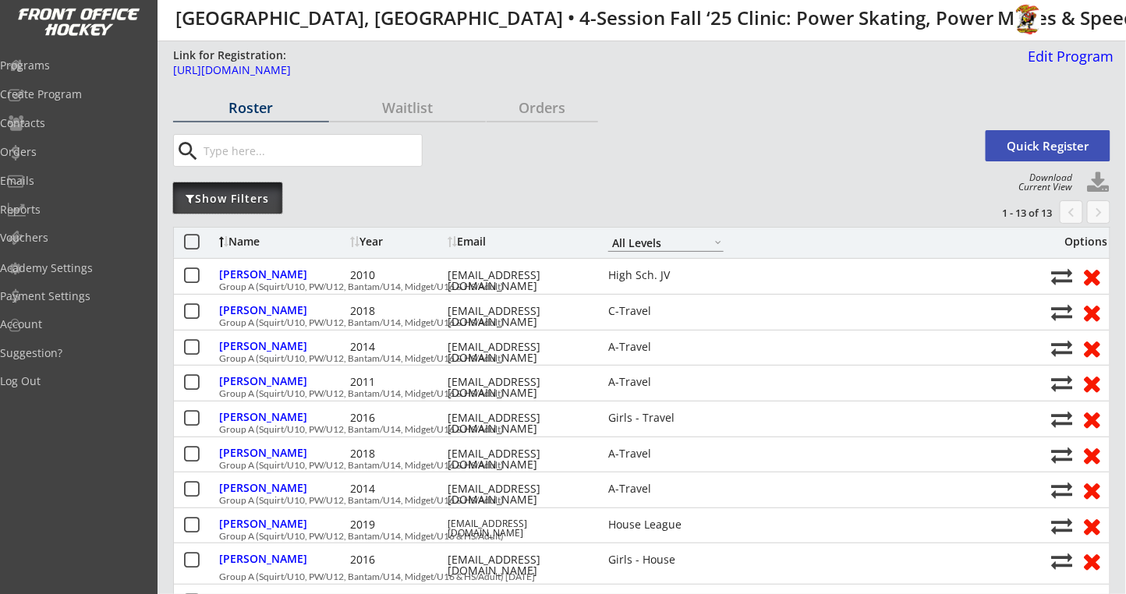
click at [219, 200] on div "Show Filters" at bounding box center [227, 199] width 109 height 16
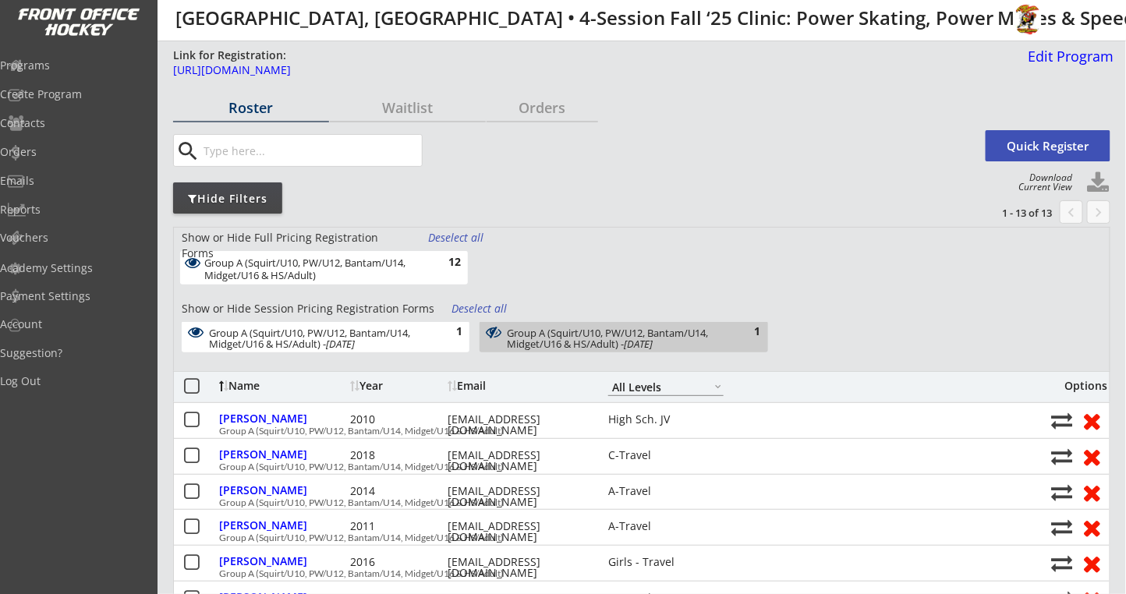
click at [237, 196] on div "Hide Filters" at bounding box center [227, 199] width 109 height 16
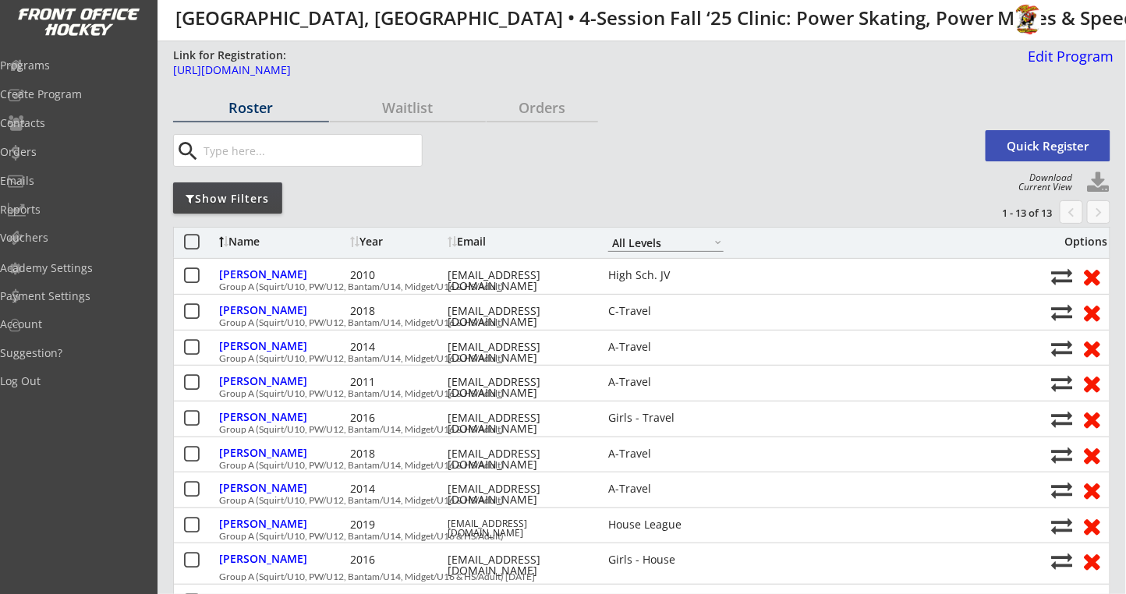
click at [263, 105] on div "Roster" at bounding box center [251, 108] width 156 height 14
click at [212, 195] on div "Show Filters" at bounding box center [227, 199] width 109 height 16
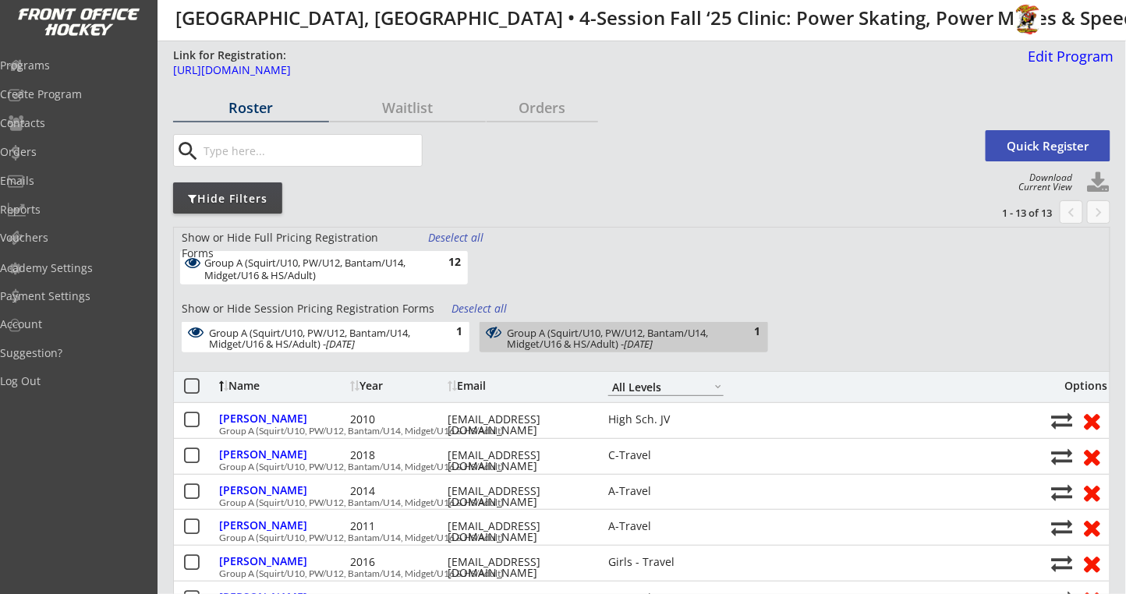
click at [349, 279] on div "Group A (Squirt/U10, PW/U12, Bantam/U14, Midget/U16 & HS/Adult)" at bounding box center [315, 269] width 222 height 24
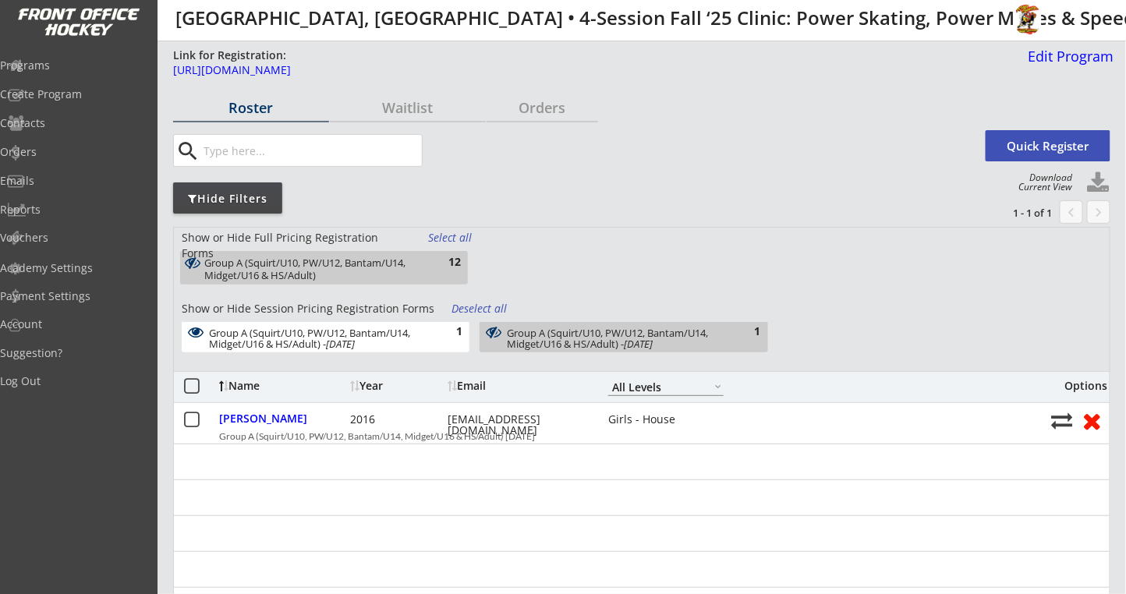
click at [356, 268] on div "Group A (Squirt/U10, PW/U12, Bantam/U14, Midget/U16 & HS/Adult)" at bounding box center [315, 269] width 222 height 24
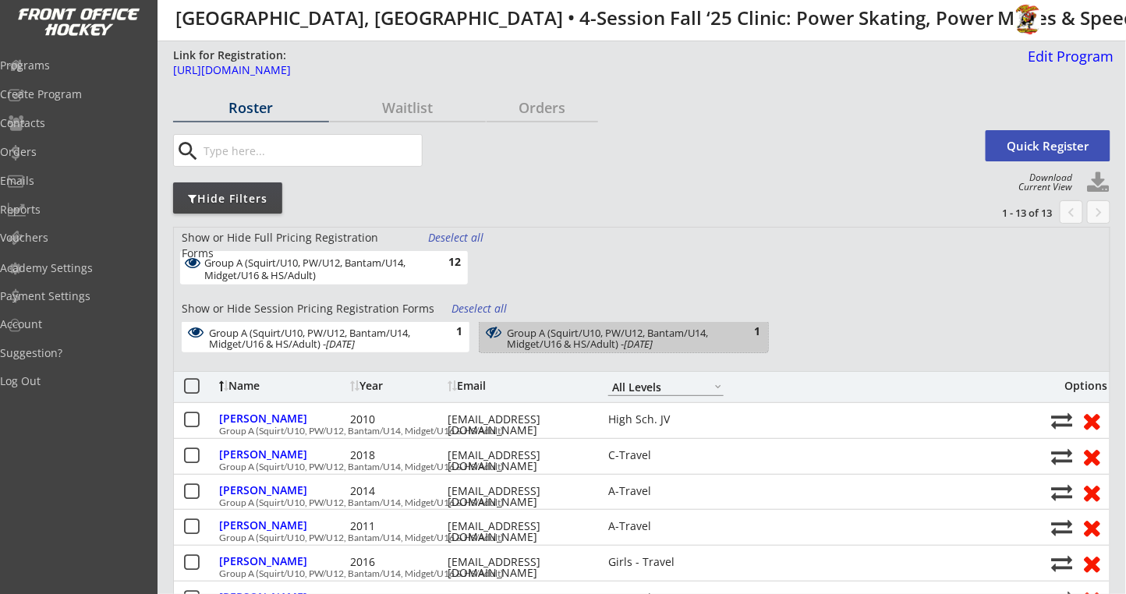
click at [538, 335] on div "Group A (Squirt/U10, PW/U12, Bantam/U14, Midget/U16 & HS/Adult) - [DATE]" at bounding box center [615, 339] width 217 height 23
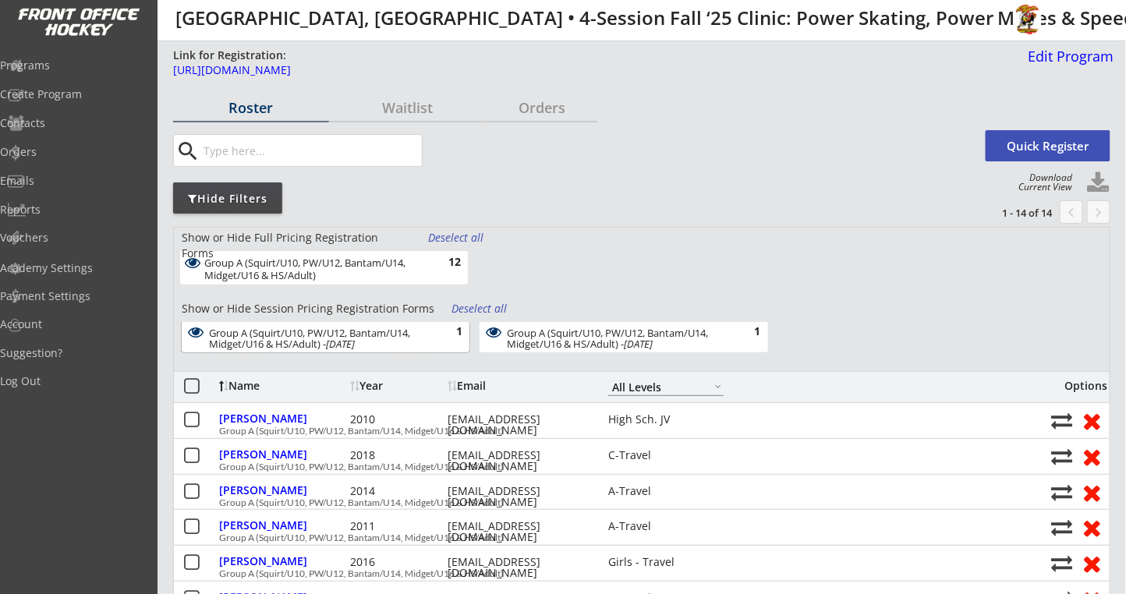
click at [404, 323] on div "Group A (Squirt/U10, PW/U12, Bantam/U14, Midget/U16 & HS/Adult) - [DATE] 1" at bounding box center [326, 336] width 288 height 31
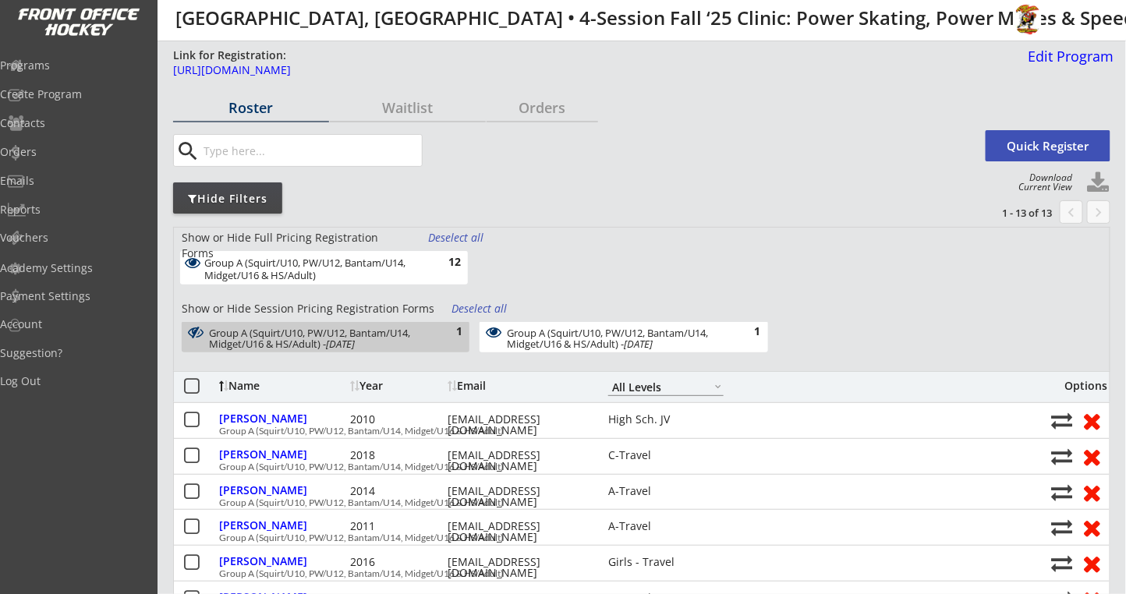
click at [399, 272] on div "Group A (Squirt/U10, PW/U12, Bantam/U14, Midget/U16 & HS/Adult)" at bounding box center [315, 269] width 222 height 24
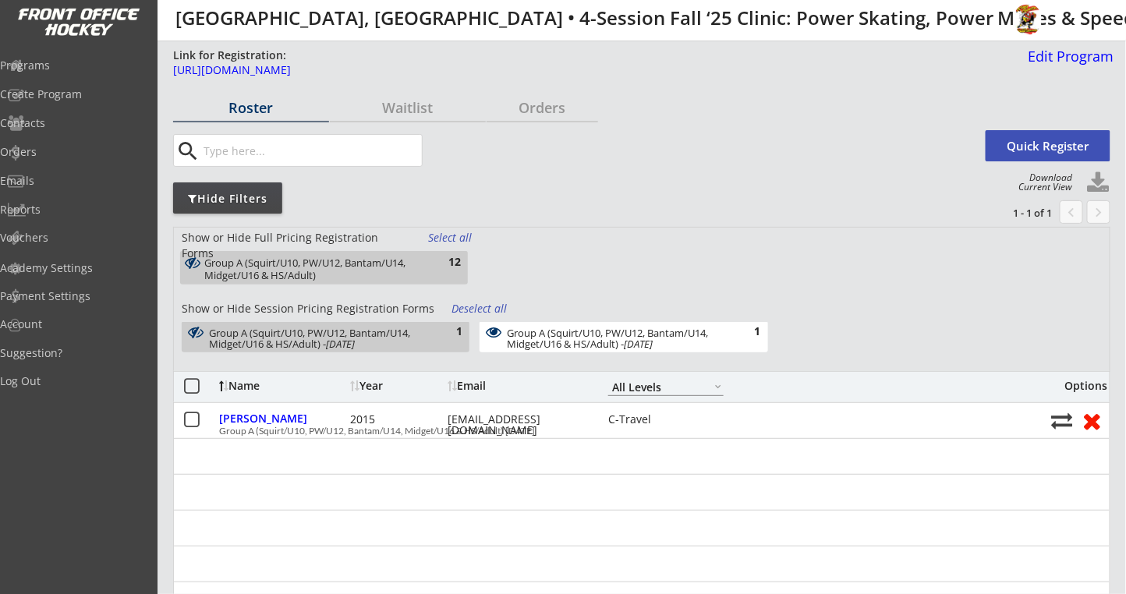
click at [403, 270] on div "Group A (Squirt/U10, PW/U12, Bantam/U14, Midget/U16 & HS/Adult)" at bounding box center [315, 269] width 222 height 24
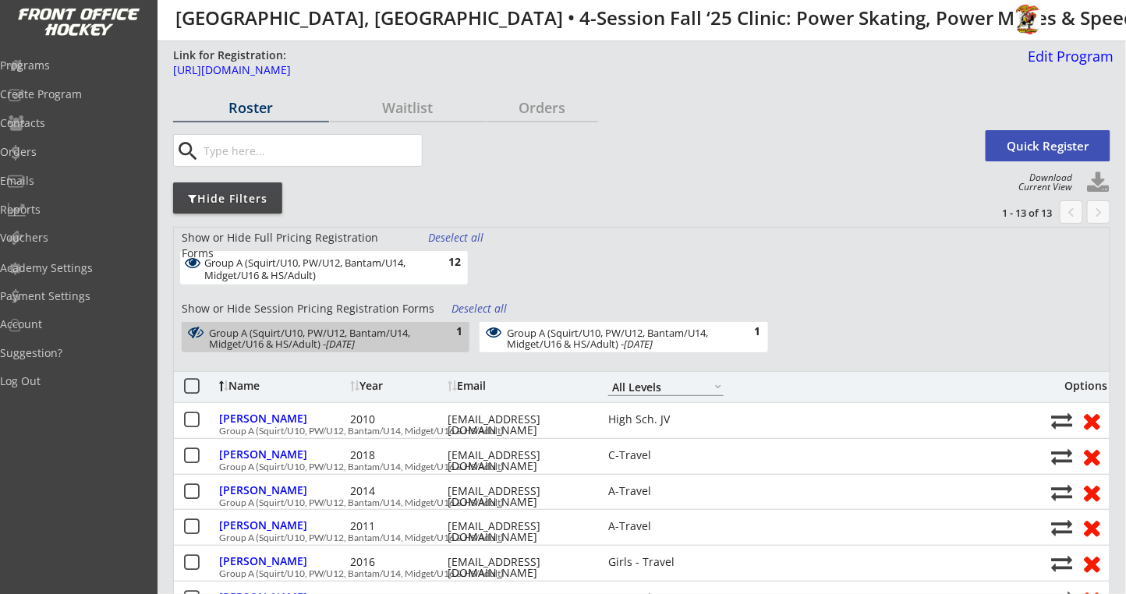
click at [402, 332] on div "Group A (Squirt/U10, PW/U12, Bantam/U14, Midget/U16 & HS/Adult) - [DATE]" at bounding box center [317, 339] width 217 height 23
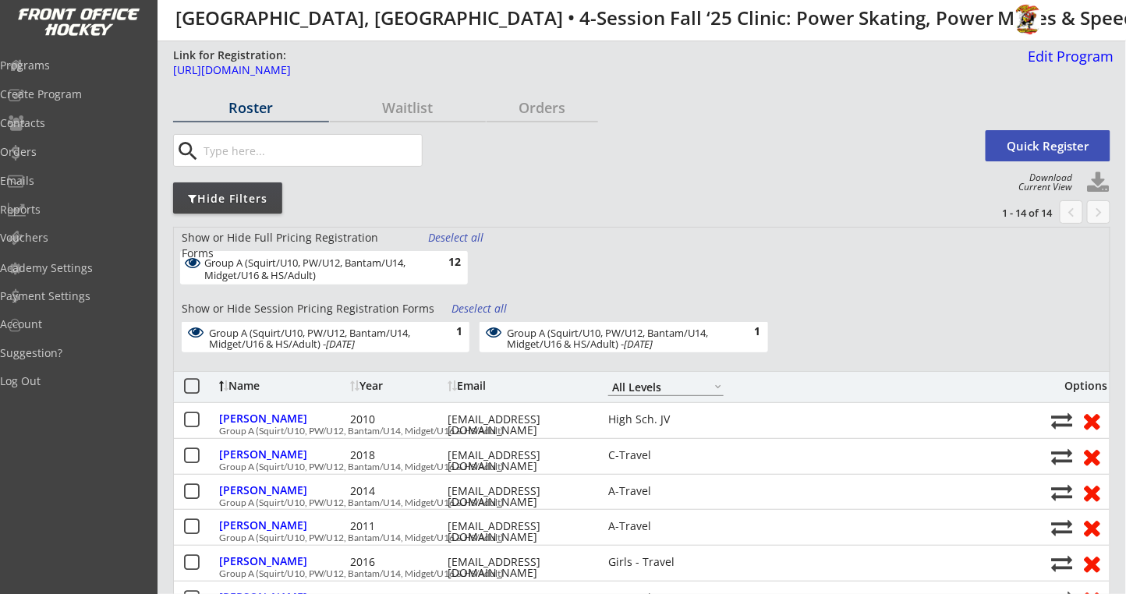
click at [1026, 148] on button "Quick Register" at bounding box center [1048, 145] width 125 height 31
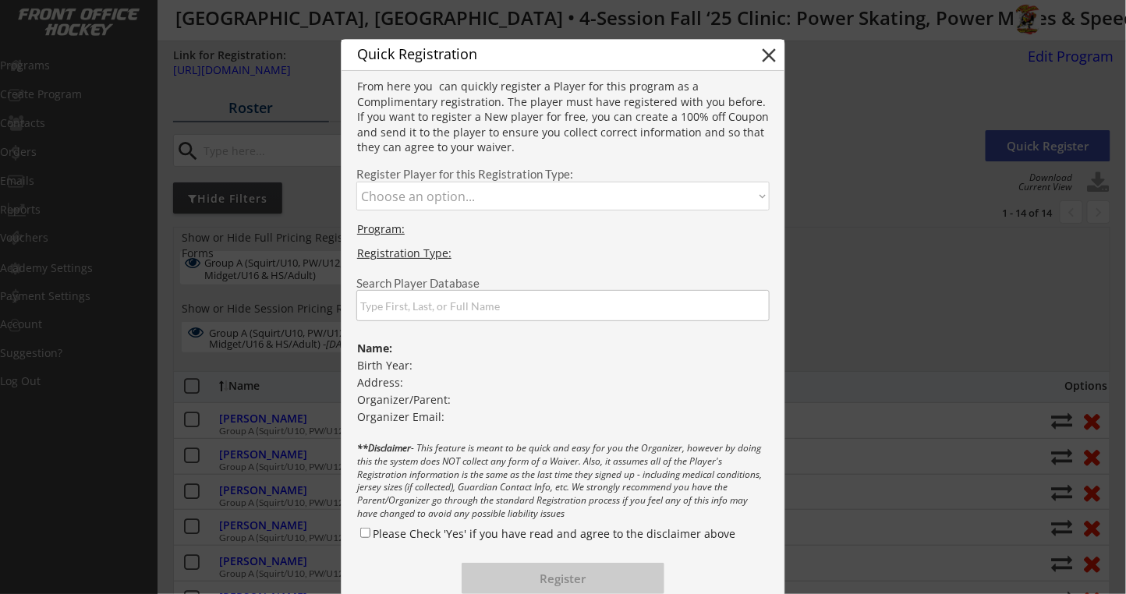
click at [440, 193] on select "Choose an option... Group A (Squirt/U10, PW/U12, Bantam/U14, Midget/U16 & HS/Ad…" at bounding box center [563, 196] width 413 height 29
select select ""1348695171700984260__LOOKUP__1753749403322x132429632223313920""
click at [357, 182] on select "Choose an option... Group A (Squirt/U10, PW/U12, Bantam/U14, Midget/U16 & HS/Ad…" at bounding box center [563, 196] width 413 height 29
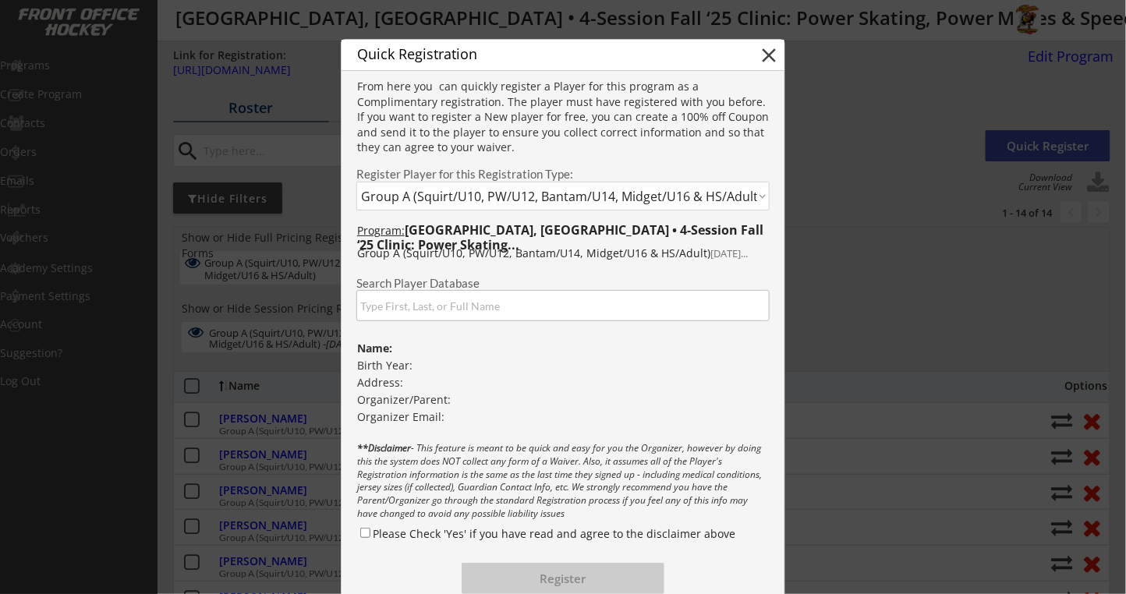
drag, startPoint x: 406, startPoint y: 315, endPoint x: 414, endPoint y: 307, distance: 11.6
click at [405, 315] on input "input" at bounding box center [563, 305] width 413 height 31
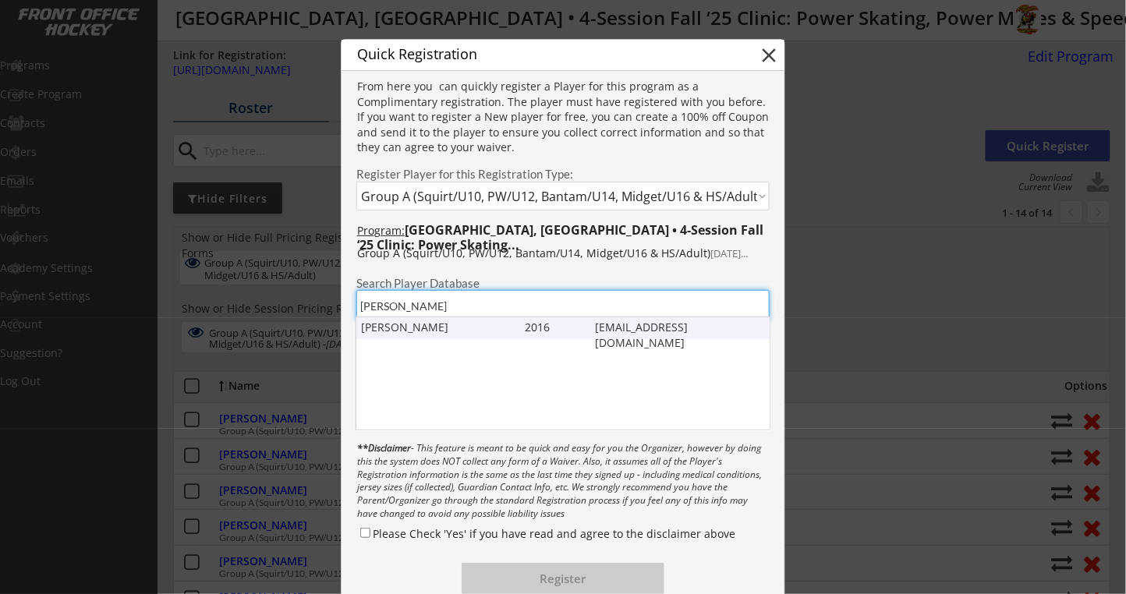
type input "[PERSON_NAME]"
click at [459, 328] on div "[PERSON_NAME]" at bounding box center [439, 328] width 157 height 16
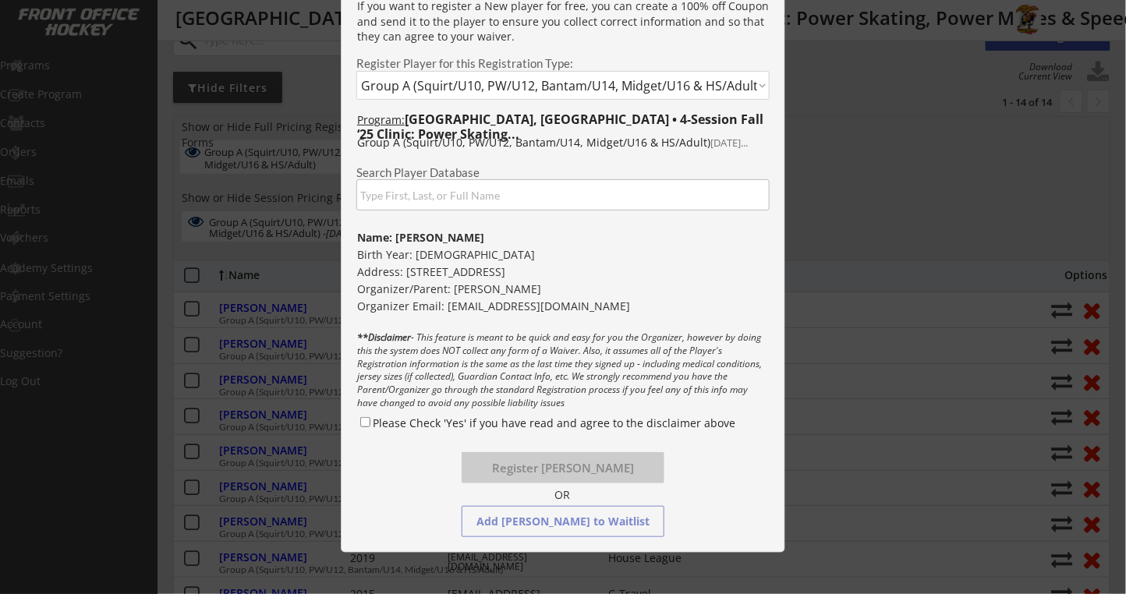
scroll to position [208, 0]
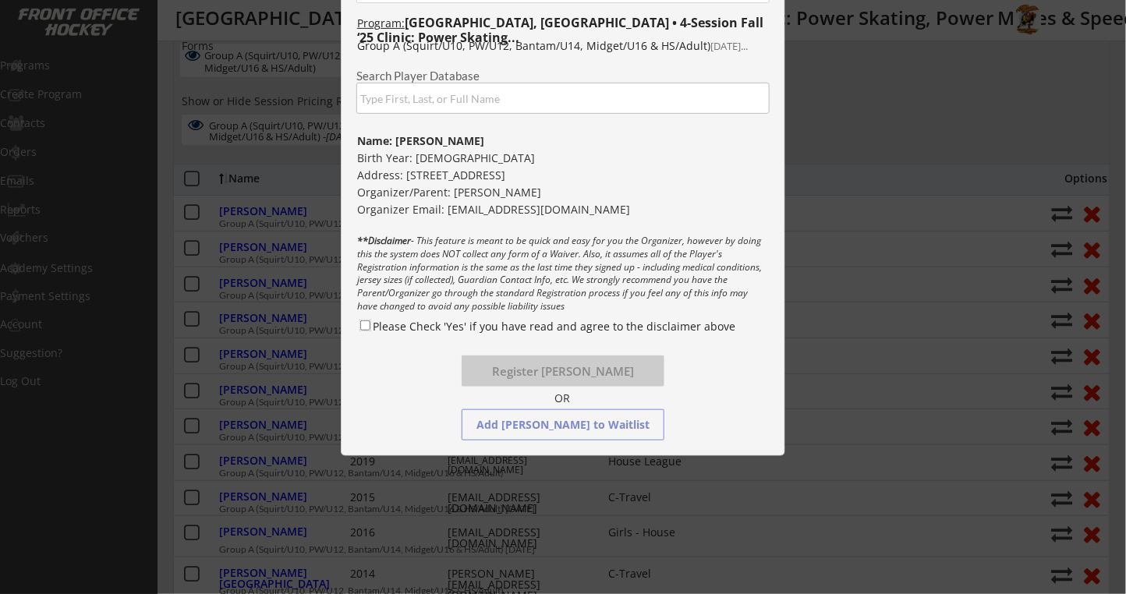
click at [367, 322] on input "Please Check 'Yes' if you have read and agree to the disclaimer above" at bounding box center [365, 326] width 10 height 10
checkbox input "true"
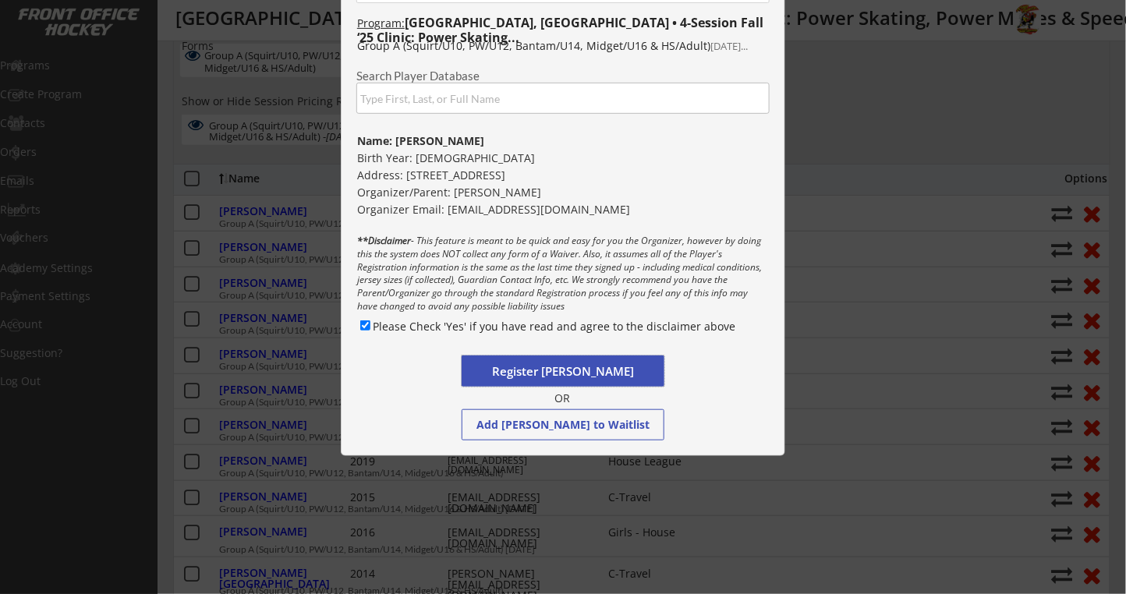
click at [552, 369] on button "Register [PERSON_NAME]" at bounding box center [563, 371] width 203 height 31
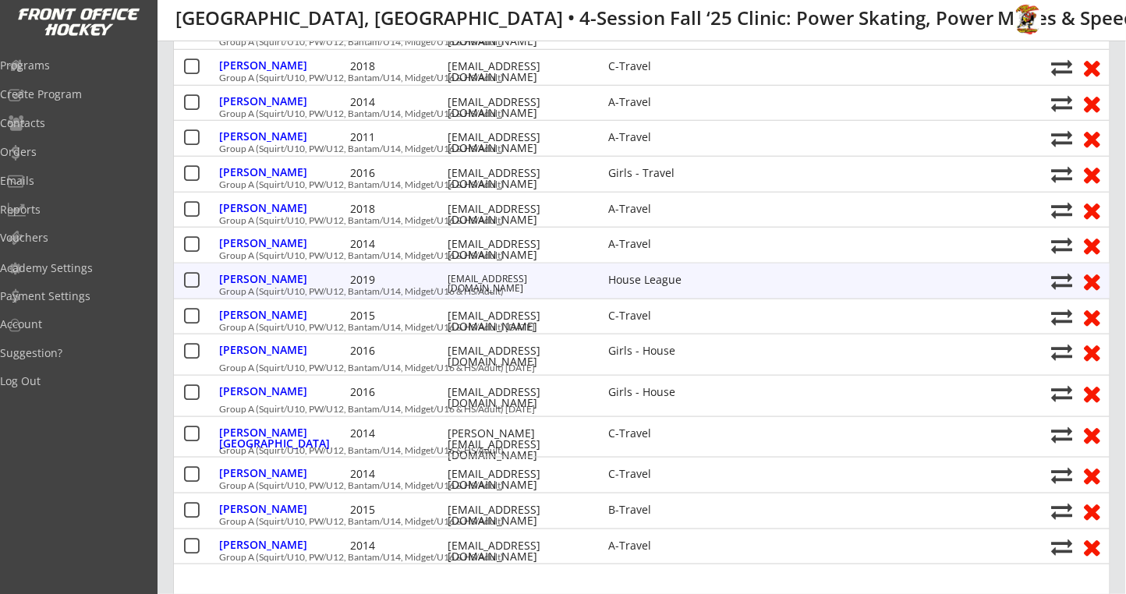
scroll to position [416, 0]
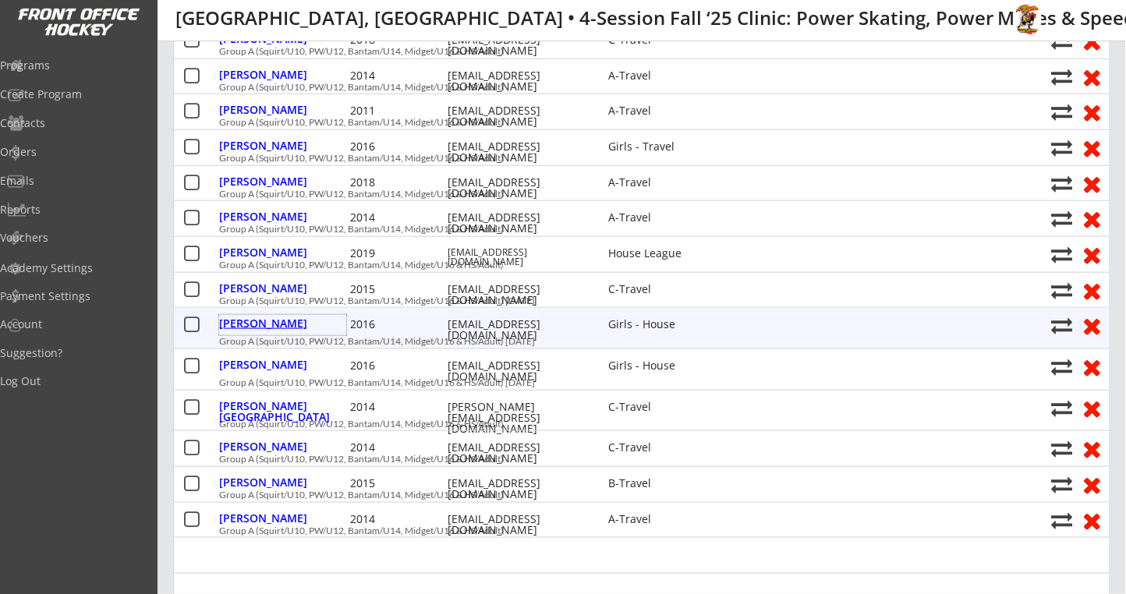
click at [241, 325] on div "[PERSON_NAME]" at bounding box center [282, 323] width 127 height 11
select select ""Girls - House""
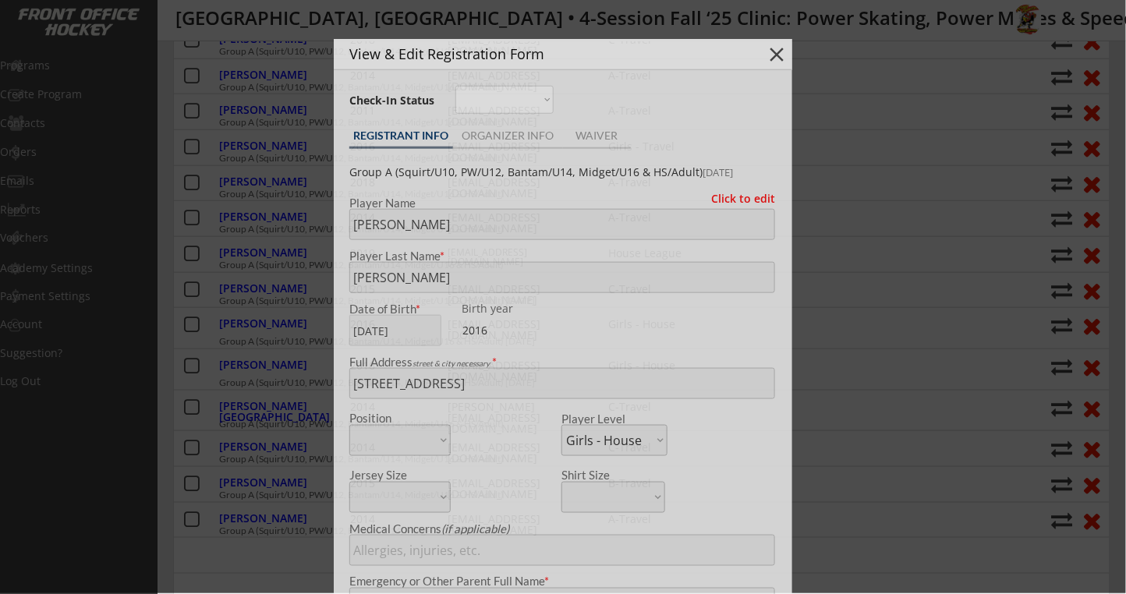
type input "[DEMOGRAPHIC_DATA]"
select select ""1 time""
select select ""Girls - U10""
select select ""Yes, contact me and/or email me a pdf to help promote""
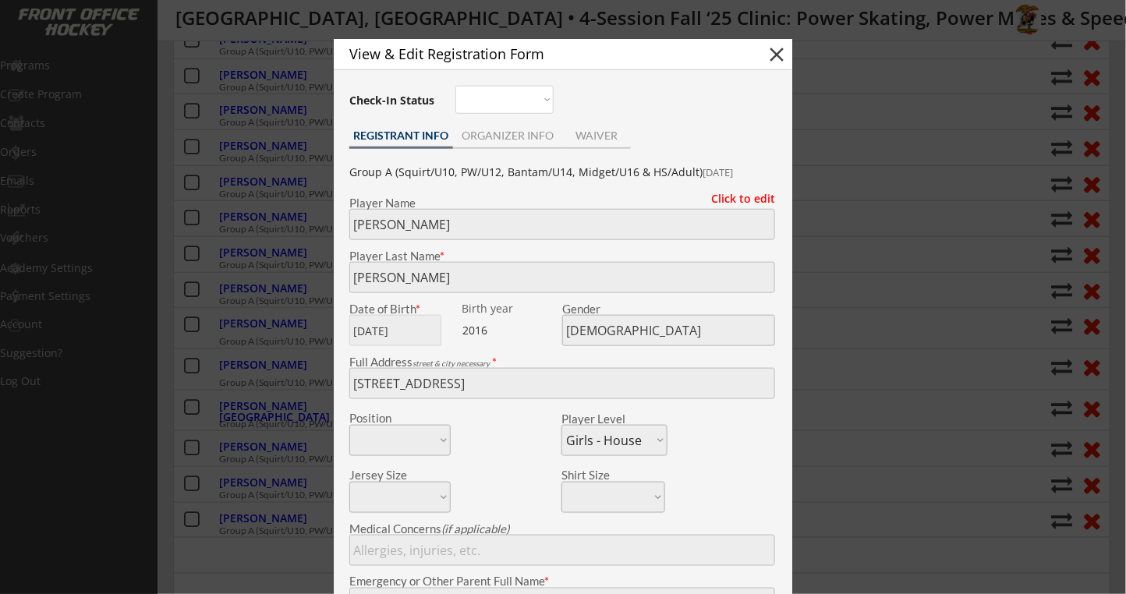
click at [782, 53] on button "close" at bounding box center [776, 54] width 23 height 23
select select ""PLACEHOLDER_1427118222253""
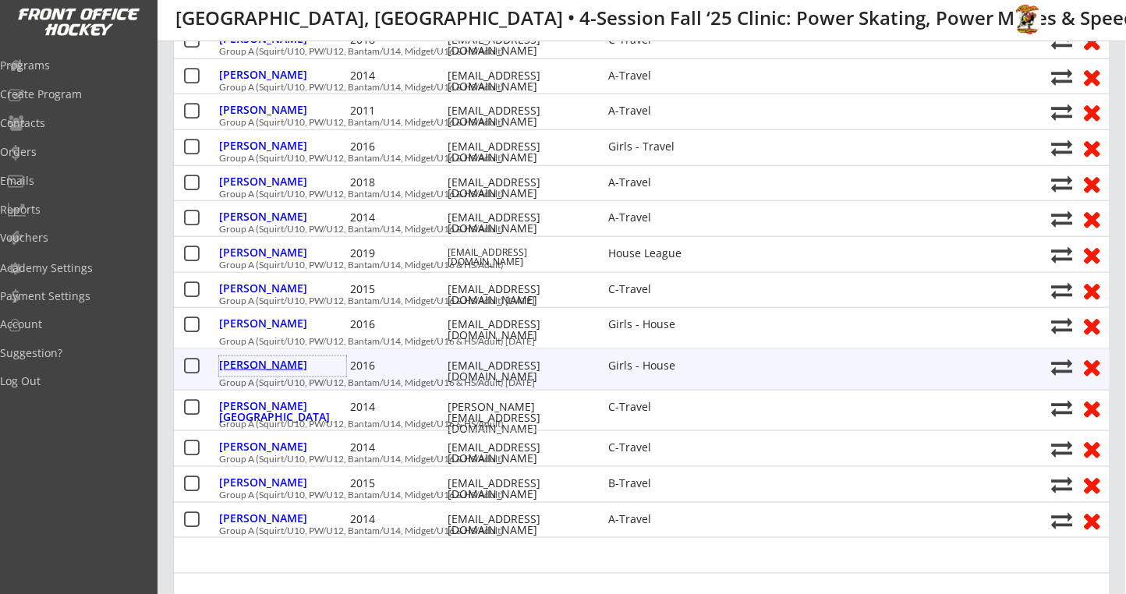
click at [255, 363] on div "[PERSON_NAME]" at bounding box center [282, 365] width 127 height 11
type input "[PERSON_NAME]"
type input "[DEMOGRAPHIC_DATA]"
type input "[STREET_ADDRESS]"
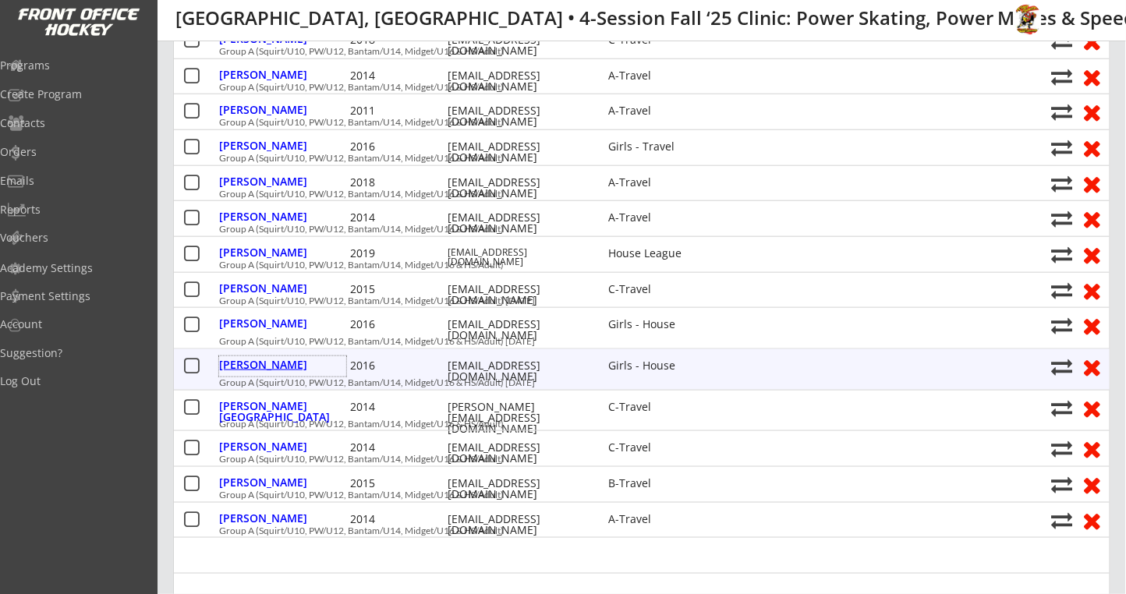
select select ""Girls - House""
type input "[PERSON_NAME]"
type input "[PHONE_NUMBER]"
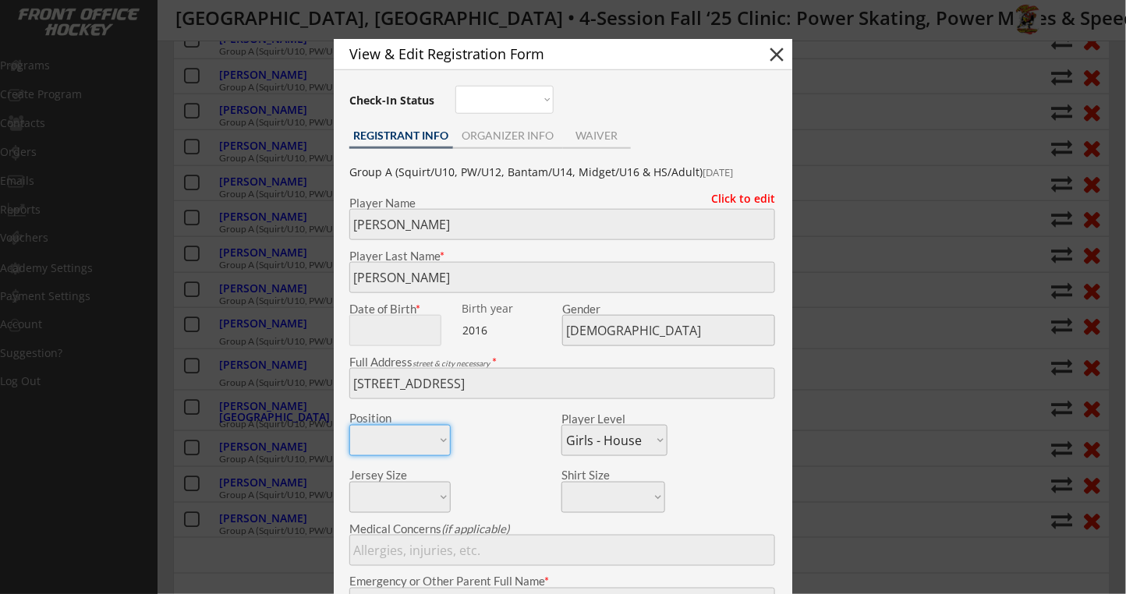
click at [729, 200] on div "Click to edit" at bounding box center [738, 198] width 76 height 11
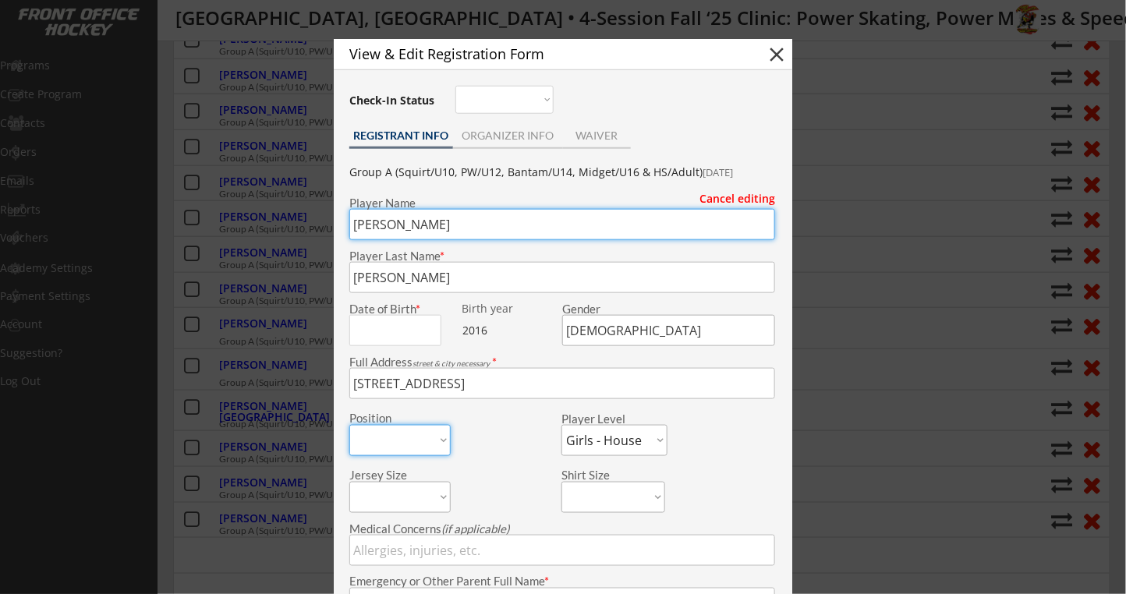
drag, startPoint x: 446, startPoint y: 235, endPoint x: 242, endPoint y: 225, distance: 204.6
type input "[PERSON_NAME]"
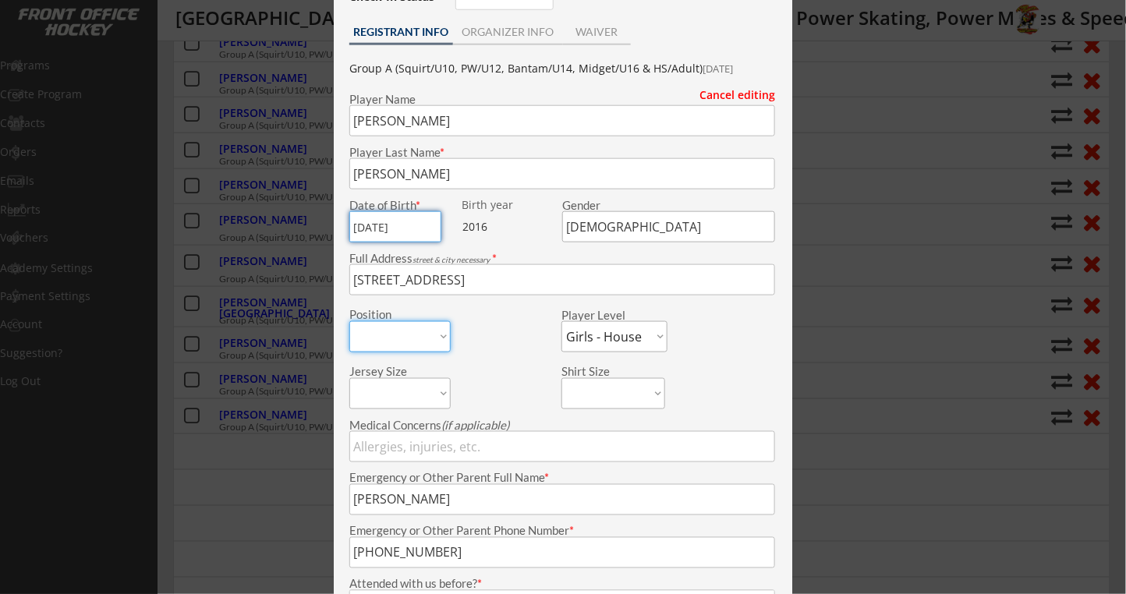
scroll to position [624, 0]
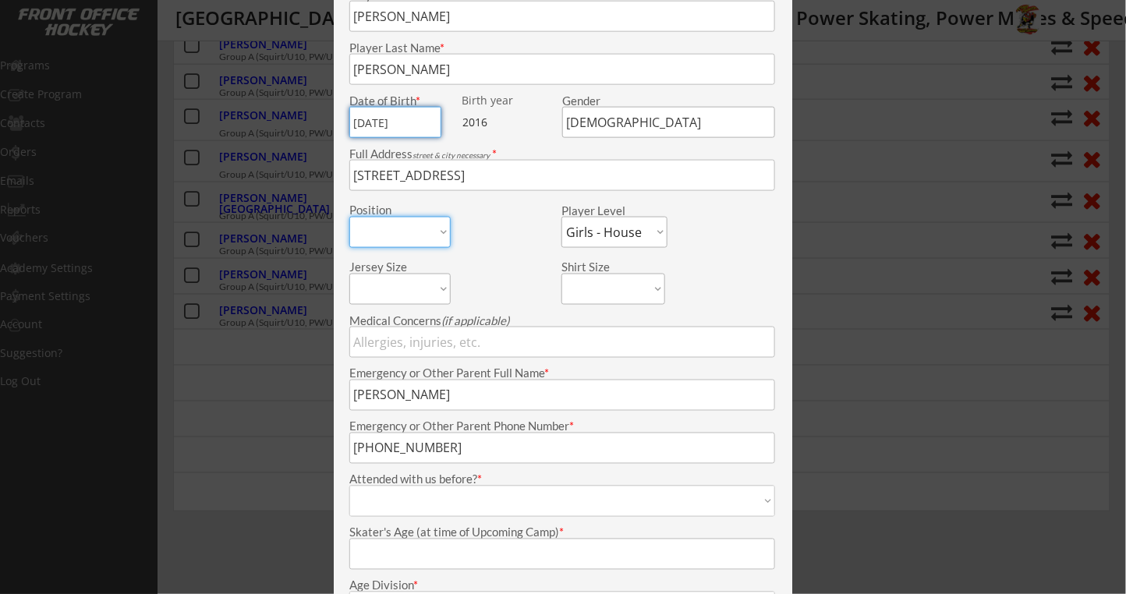
type input "[DATE]"
click at [437, 335] on input "input" at bounding box center [562, 342] width 426 height 31
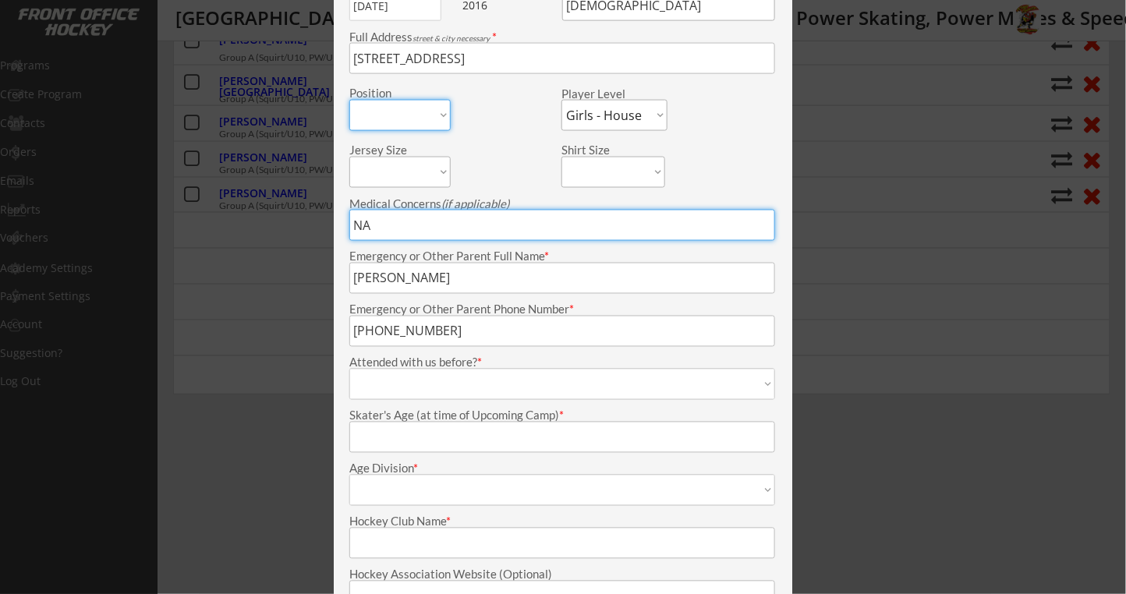
scroll to position [832, 0]
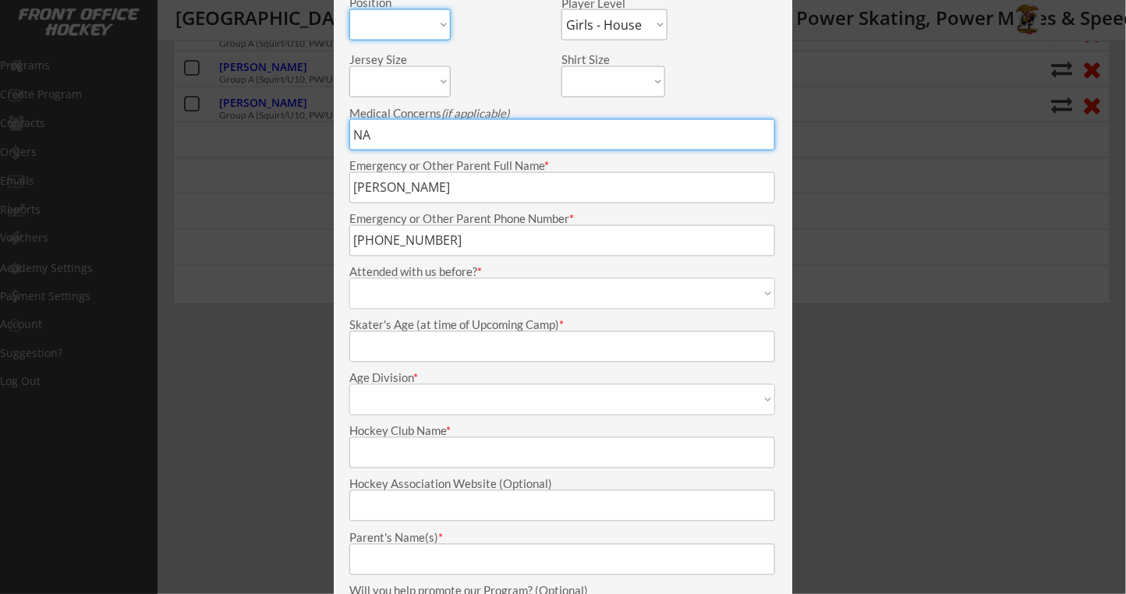
type input "NA"
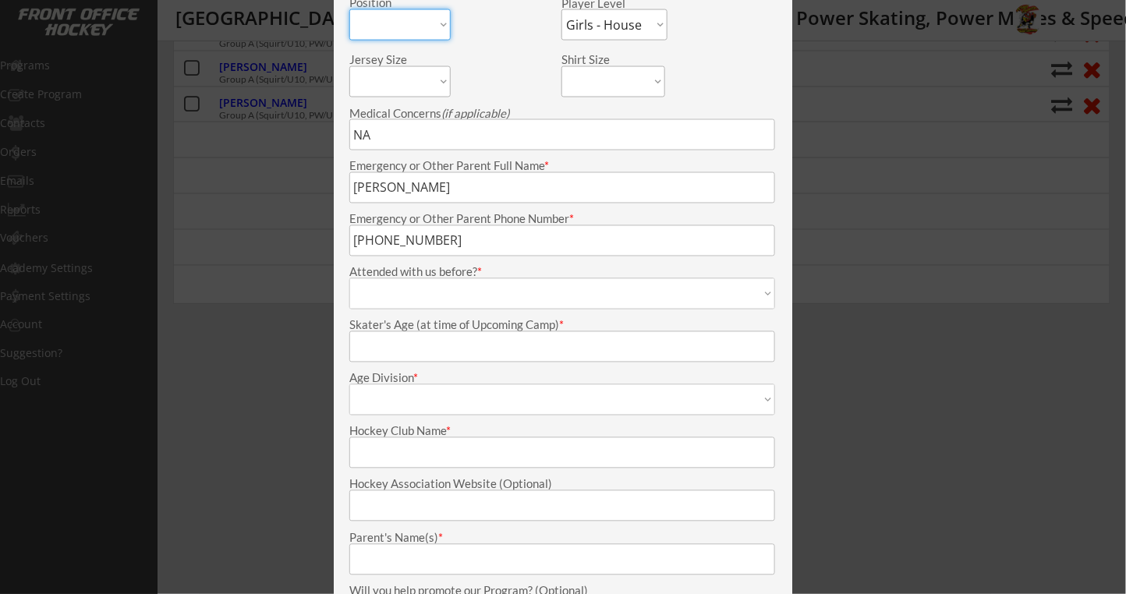
click at [401, 295] on select "1 time 2 times 3 times 4+ times First time Not sure" at bounding box center [562, 293] width 426 height 31
select select ""First time""
click at [349, 278] on select "1 time 2 times 3 times 4+ times First time Not sure" at bounding box center [562, 293] width 426 height 31
type input "First time"
click at [405, 354] on input "input" at bounding box center [562, 347] width 426 height 31
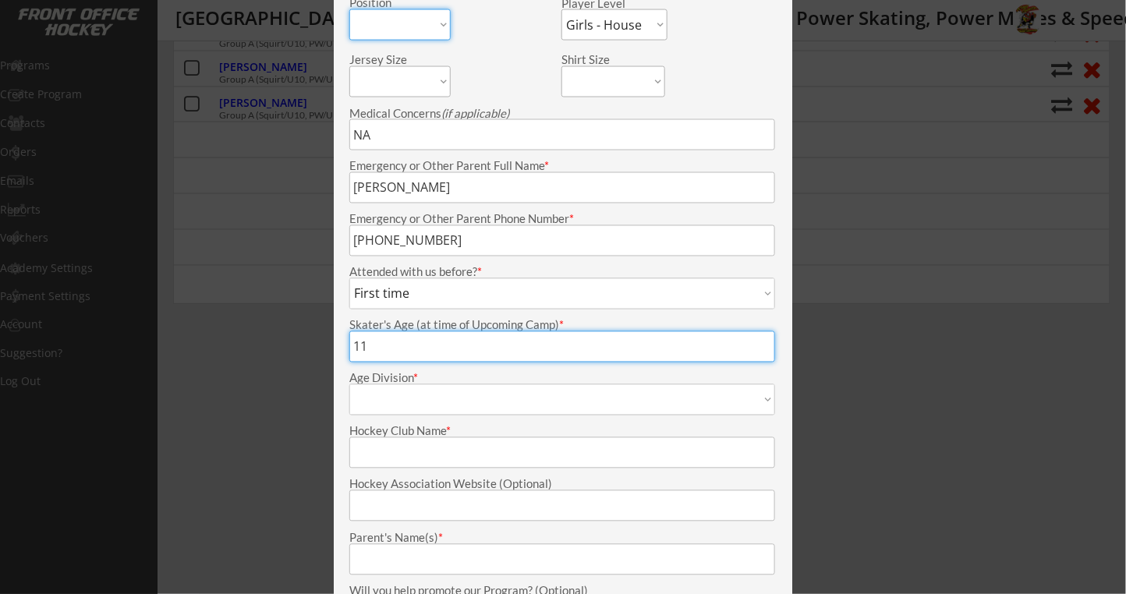
type input "11"
click at [411, 399] on select "Mite Squirt Pee Wee Bantam Midget Girls - U10 Girls - U12 Girls - U14 Girls - U…" at bounding box center [562, 400] width 426 height 31
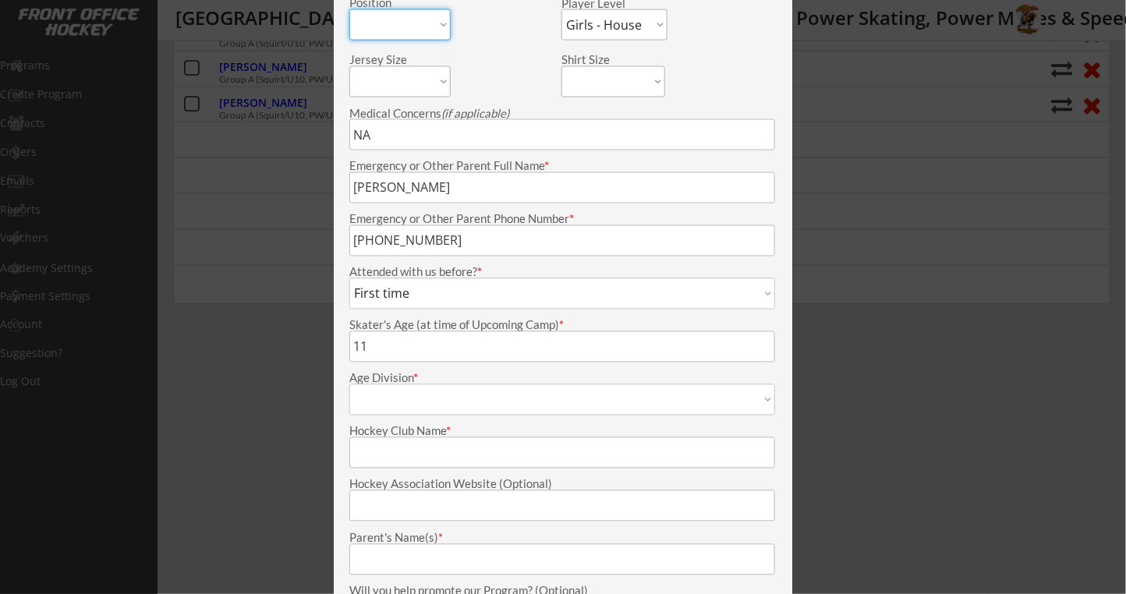
select select ""Girls - U12""
click at [349, 385] on select "Mite Squirt Pee Wee Bantam Midget Girls - U10 Girls - U12 Girls - U14 Girls - U…" at bounding box center [562, 400] width 426 height 31
type input "Girls - U12"
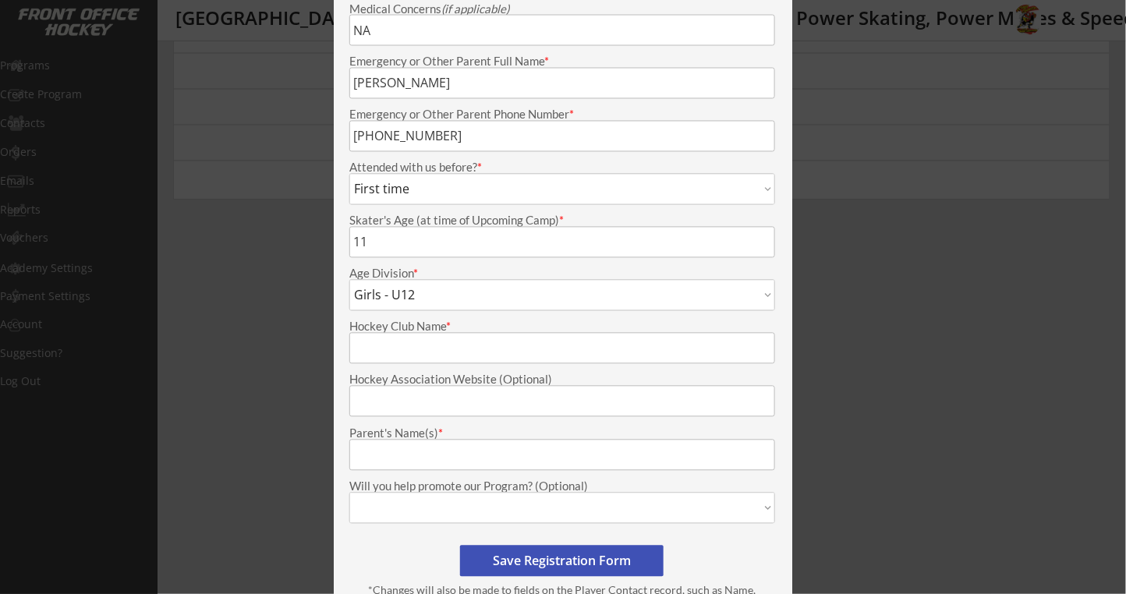
click at [422, 350] on input "input" at bounding box center [562, 348] width 426 height 31
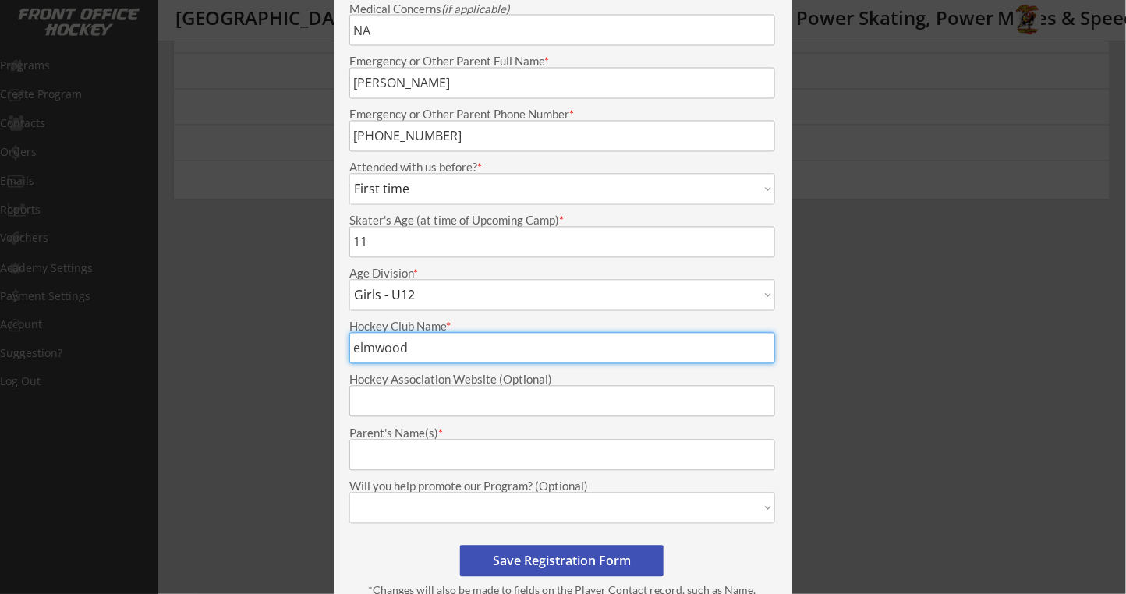
type input "elmwood"
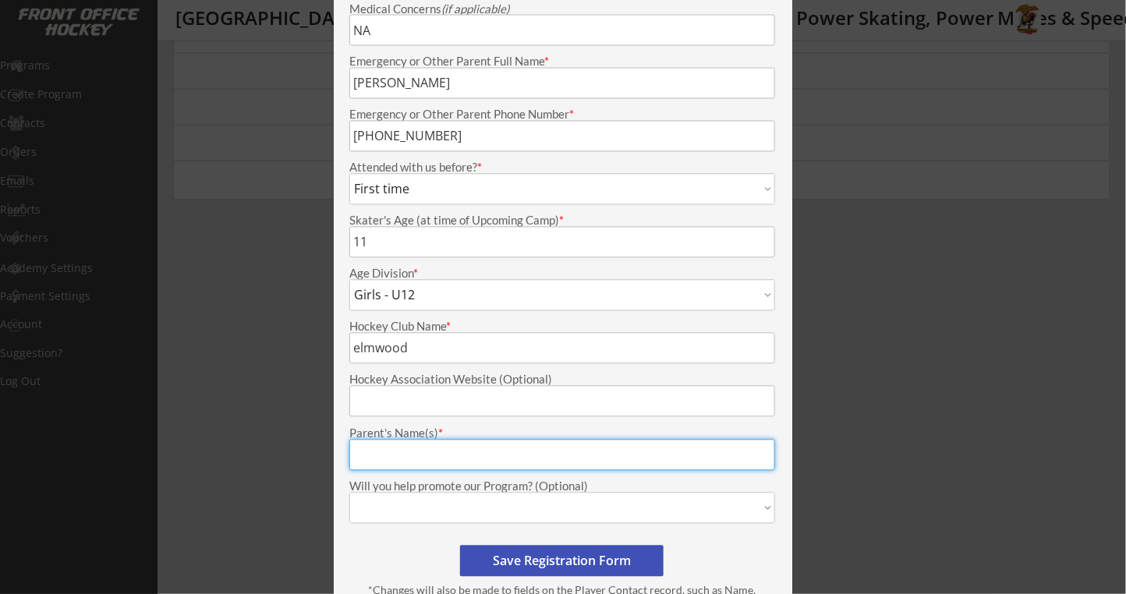
click at [404, 447] on input "input" at bounding box center [562, 455] width 426 height 31
type input "[PERSON_NAME]"
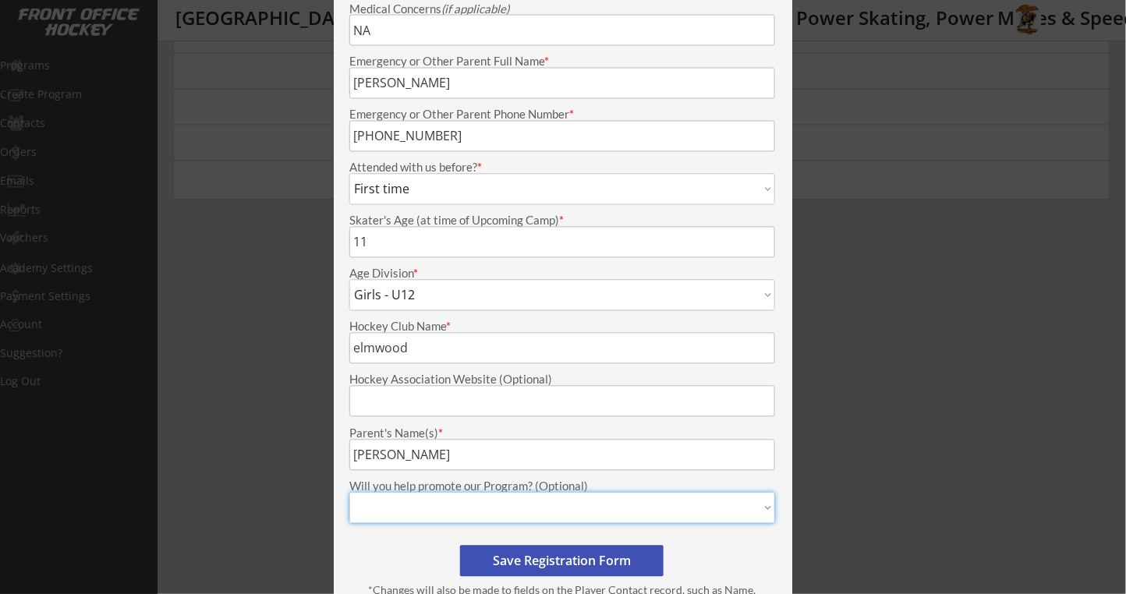
click at [466, 509] on select "Yes, contact me and/or email me a pdf to help promote Yes, contact me about Set…" at bounding box center [562, 508] width 426 height 31
select select ""Yes, contact me and/or email me a pdf to help promote""
click at [349, 493] on select "Yes, contact me and/or email me a pdf to help promote Yes, contact me about Set…" at bounding box center [562, 508] width 426 height 31
type input "Yes, contact me and/or email me a pdf to help promote"
click at [548, 555] on button "Save Registration Form" at bounding box center [562, 561] width 204 height 31
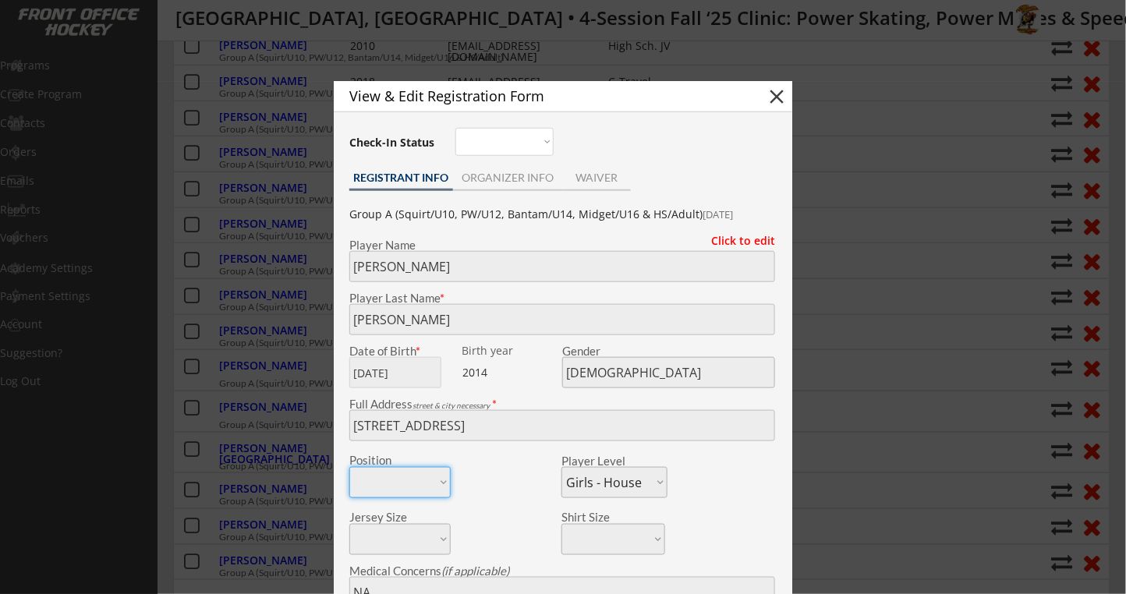
scroll to position [351, 0]
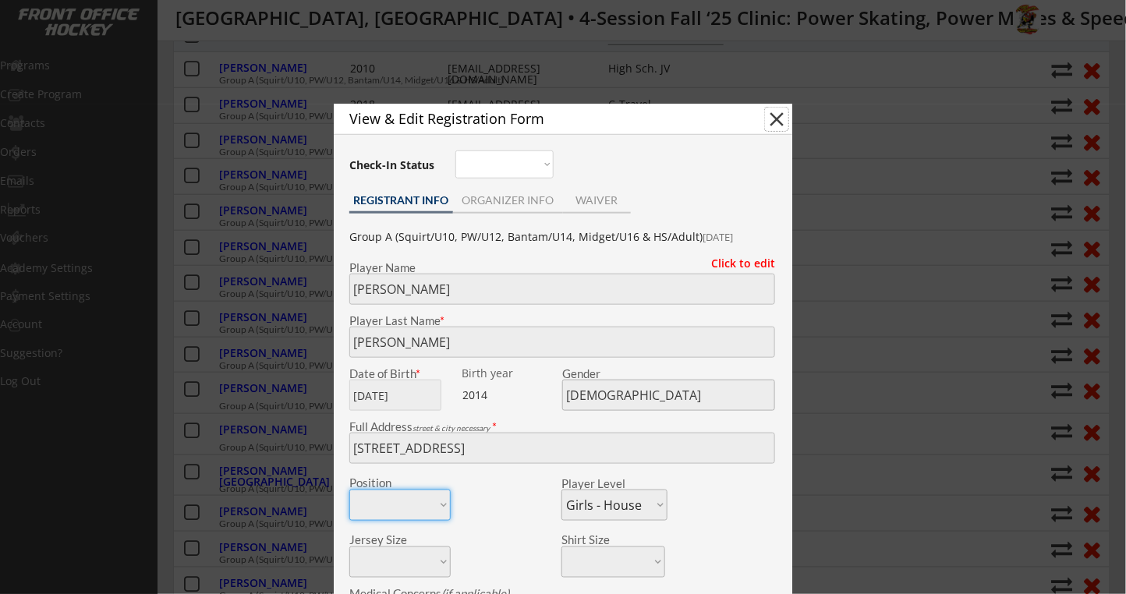
click at [772, 119] on button "close" at bounding box center [776, 119] width 23 height 23
select select ""PLACEHOLDER_1427118222253""
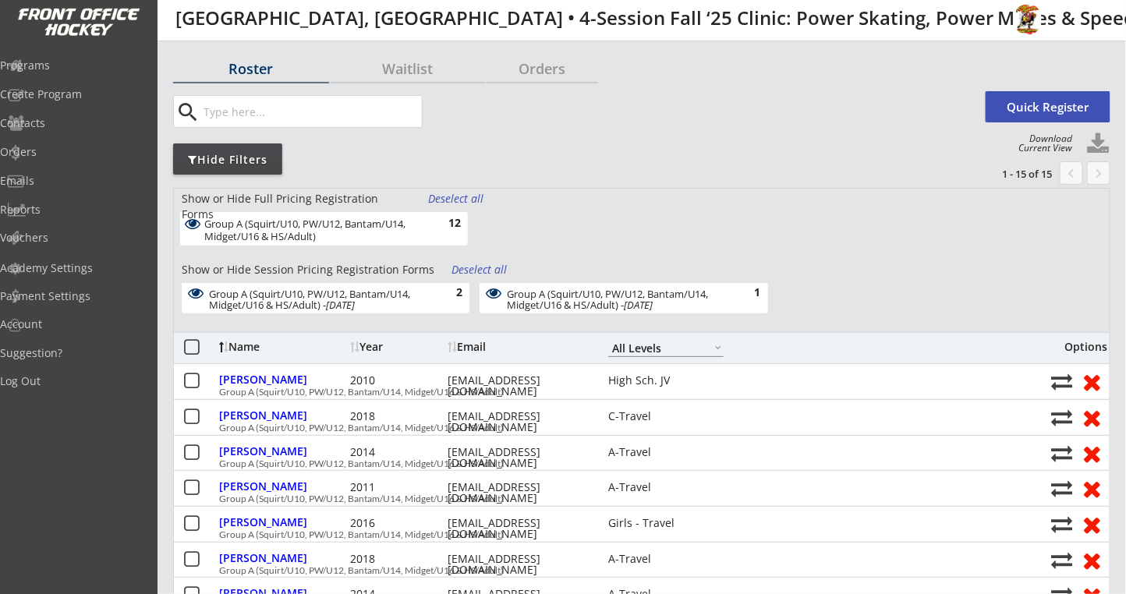
scroll to position [0, 0]
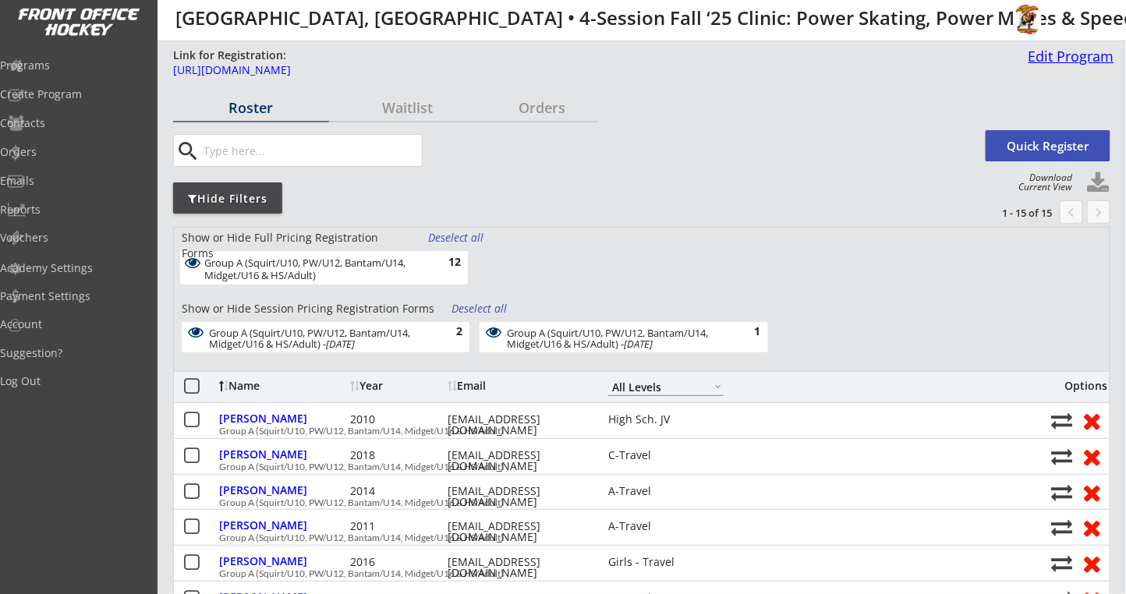
click at [1082, 55] on div "Edit Program" at bounding box center [1069, 56] width 92 height 14
